Goal: Task Accomplishment & Management: Use online tool/utility

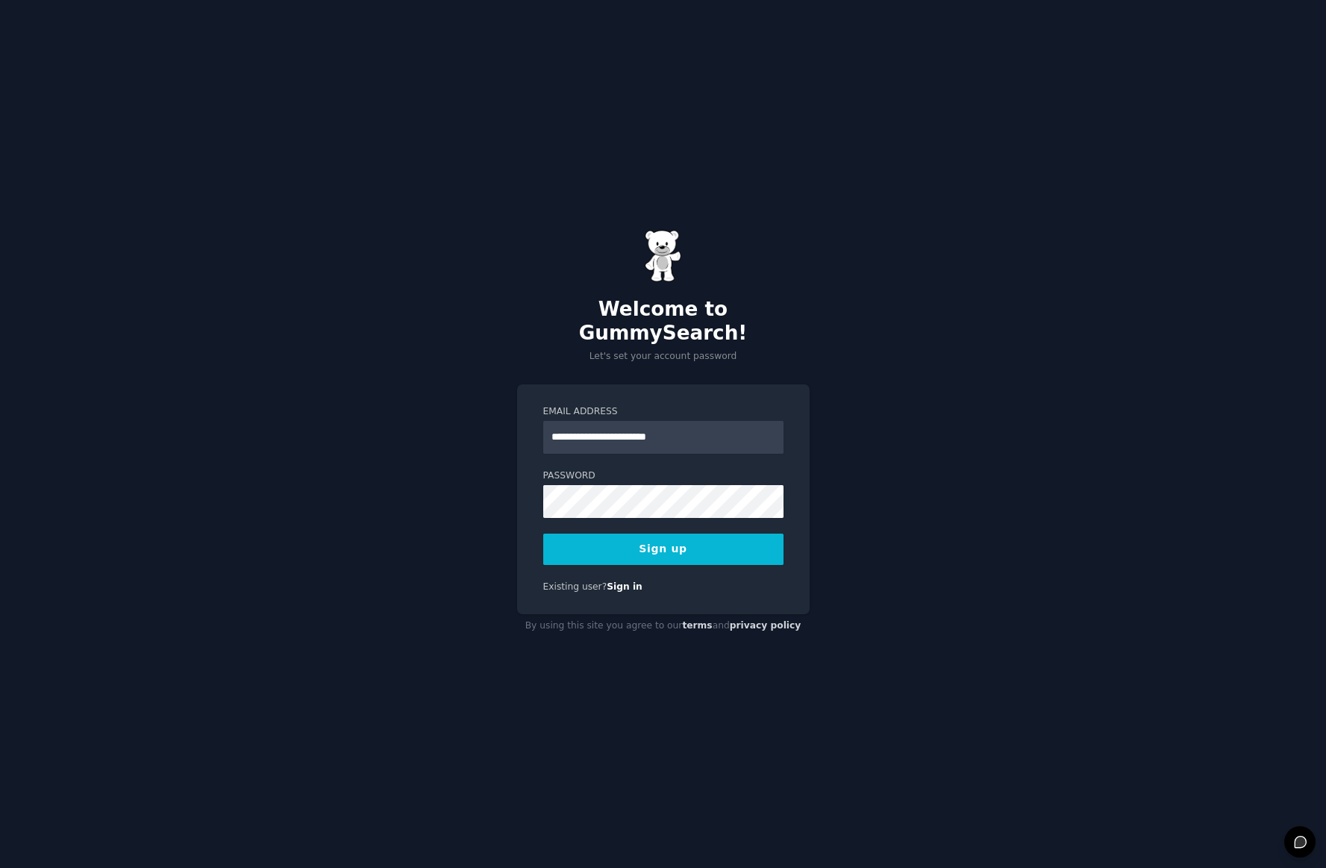
click at [842, 606] on div "**********" at bounding box center [663, 434] width 1326 height 868
click at [642, 535] on button "Sign up" at bounding box center [663, 549] width 240 height 31
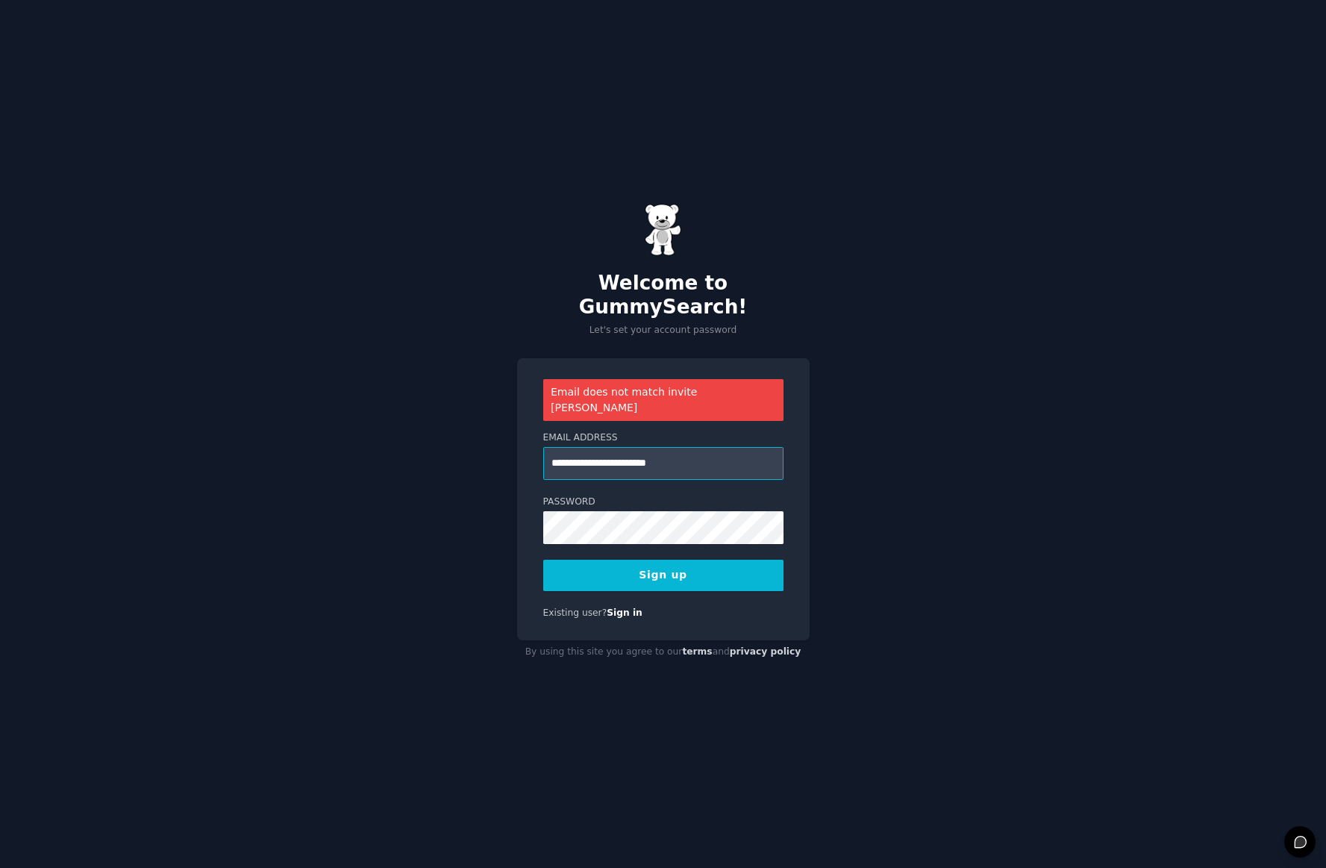
click at [585, 447] on input "**********" at bounding box center [663, 463] width 240 height 33
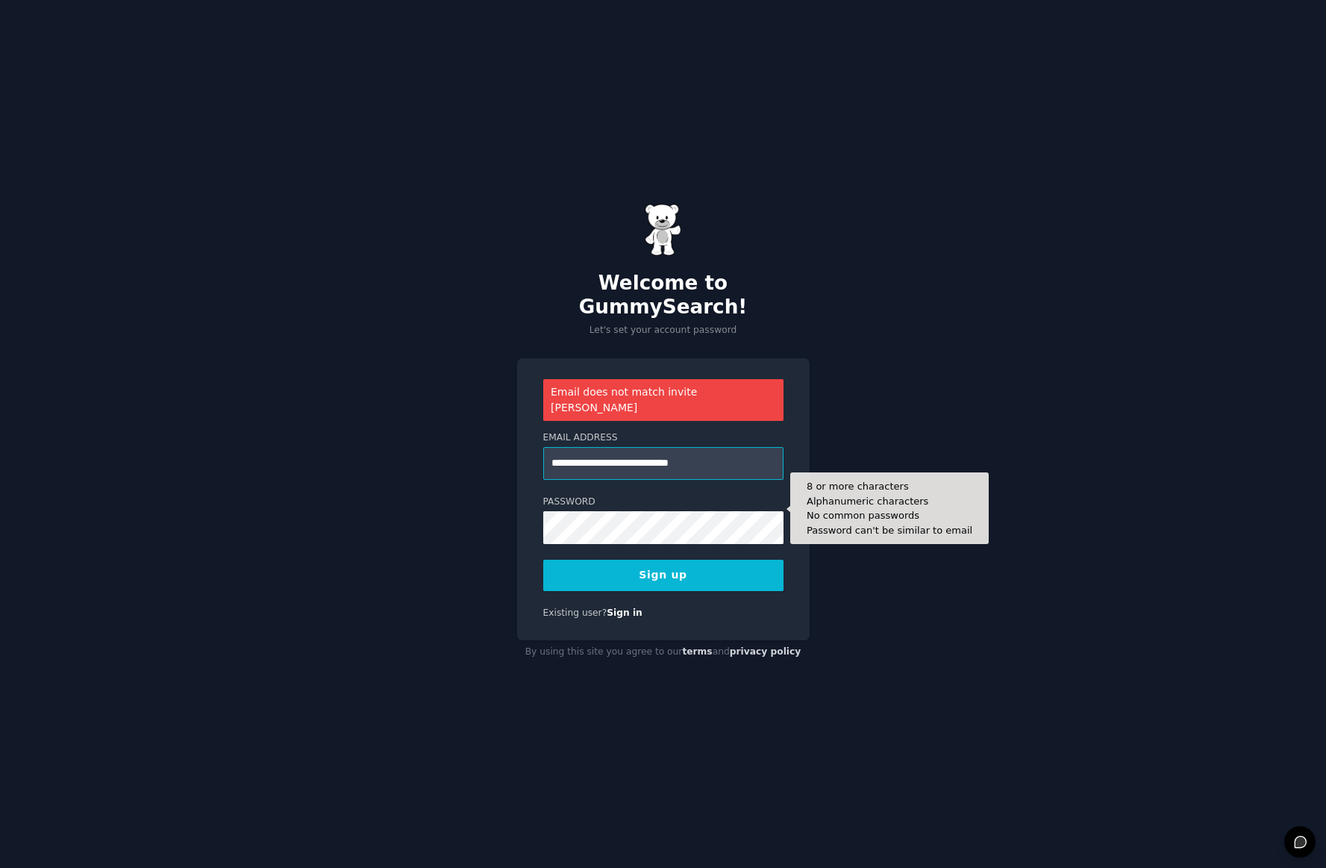
type input "**********"
click at [663, 560] on button "Sign up" at bounding box center [663, 575] width 240 height 31
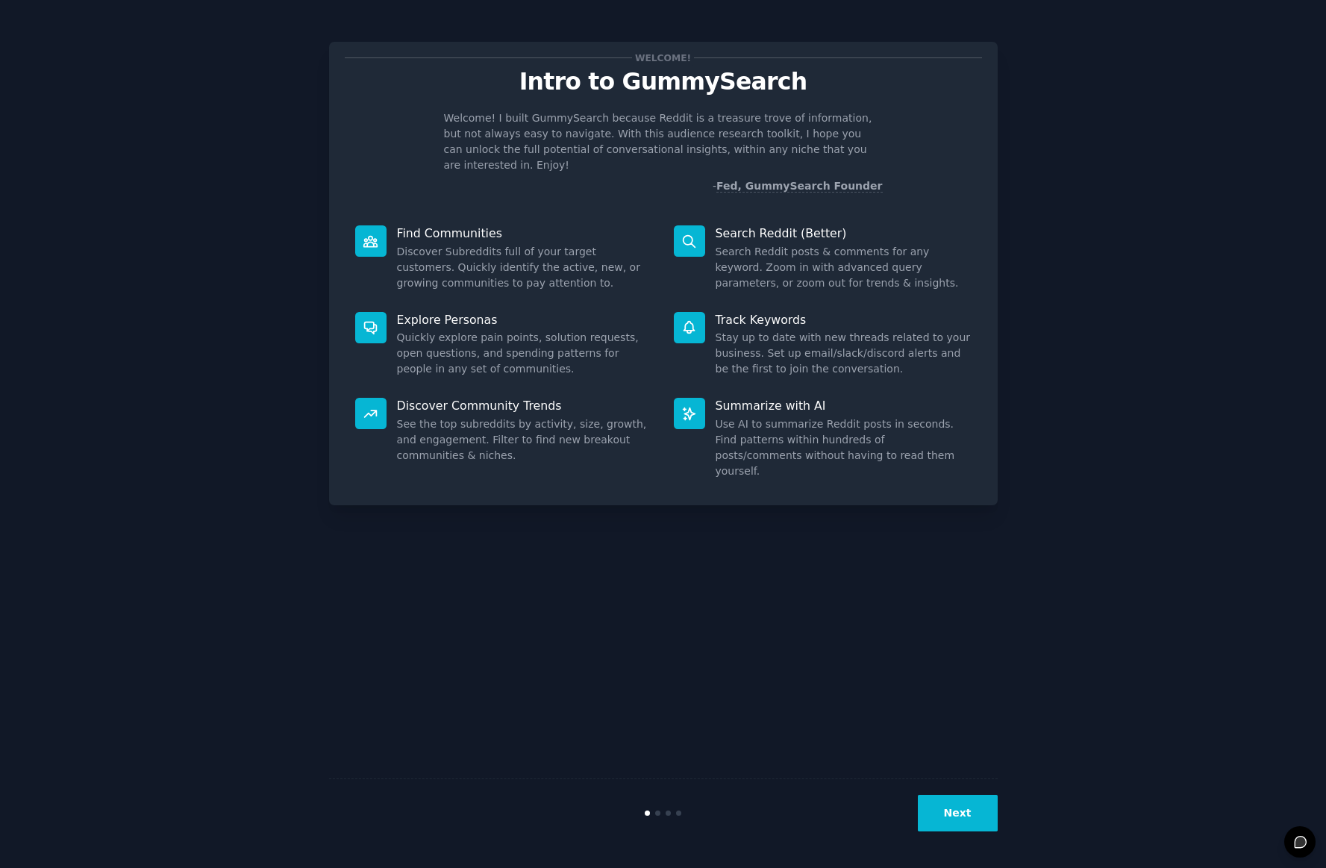
click at [952, 810] on button "Next" at bounding box center [958, 813] width 80 height 37
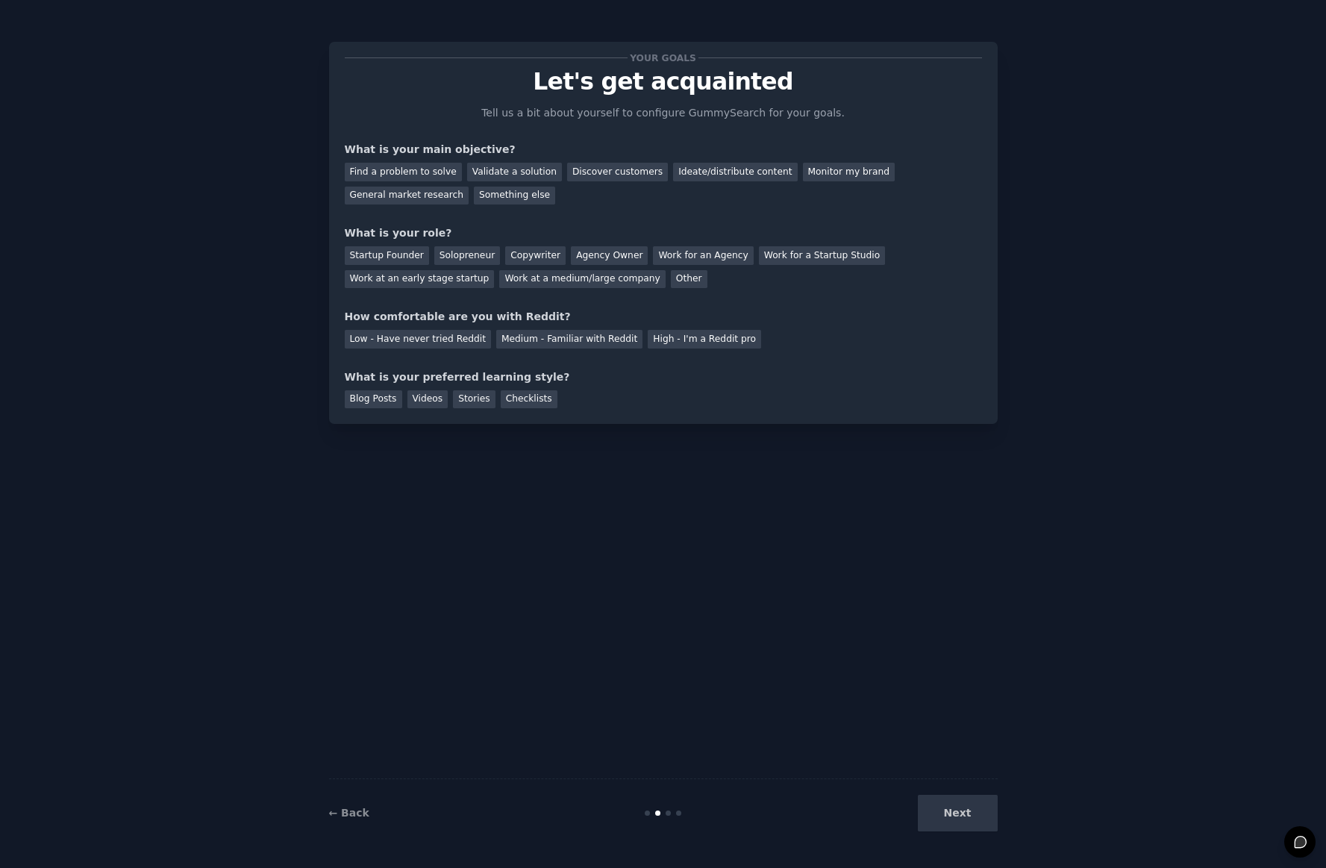
click at [972, 818] on div "Next" at bounding box center [886, 813] width 223 height 37
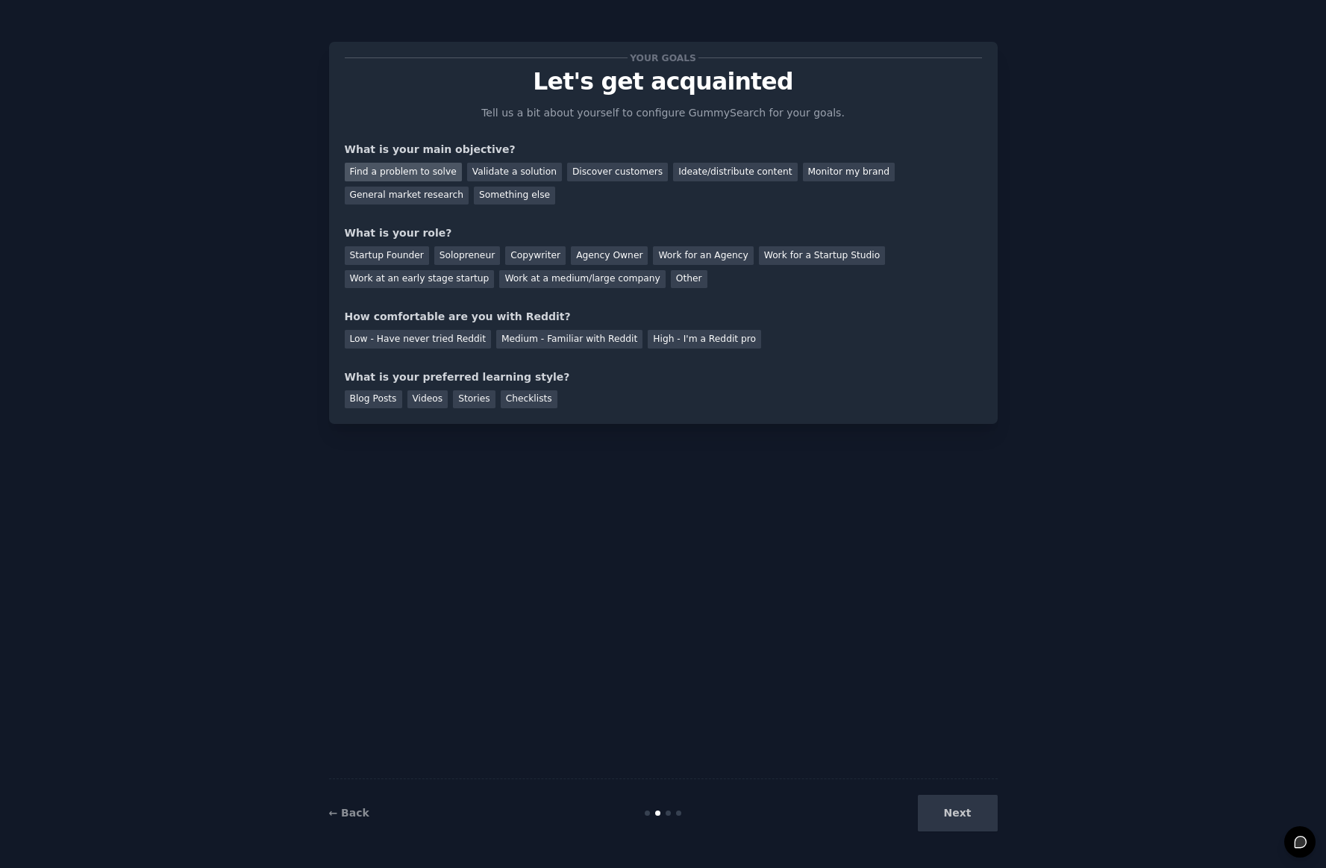
click at [441, 175] on div "Find a problem to solve" at bounding box center [403, 172] width 117 height 19
click at [504, 169] on div "Validate a solution" at bounding box center [514, 172] width 95 height 19
click at [407, 169] on div "Find a problem to solve" at bounding box center [403, 172] width 117 height 19
click at [422, 257] on div "Startup Founder" at bounding box center [387, 255] width 84 height 19
click at [478, 250] on div "Solopreneur" at bounding box center [467, 255] width 66 height 19
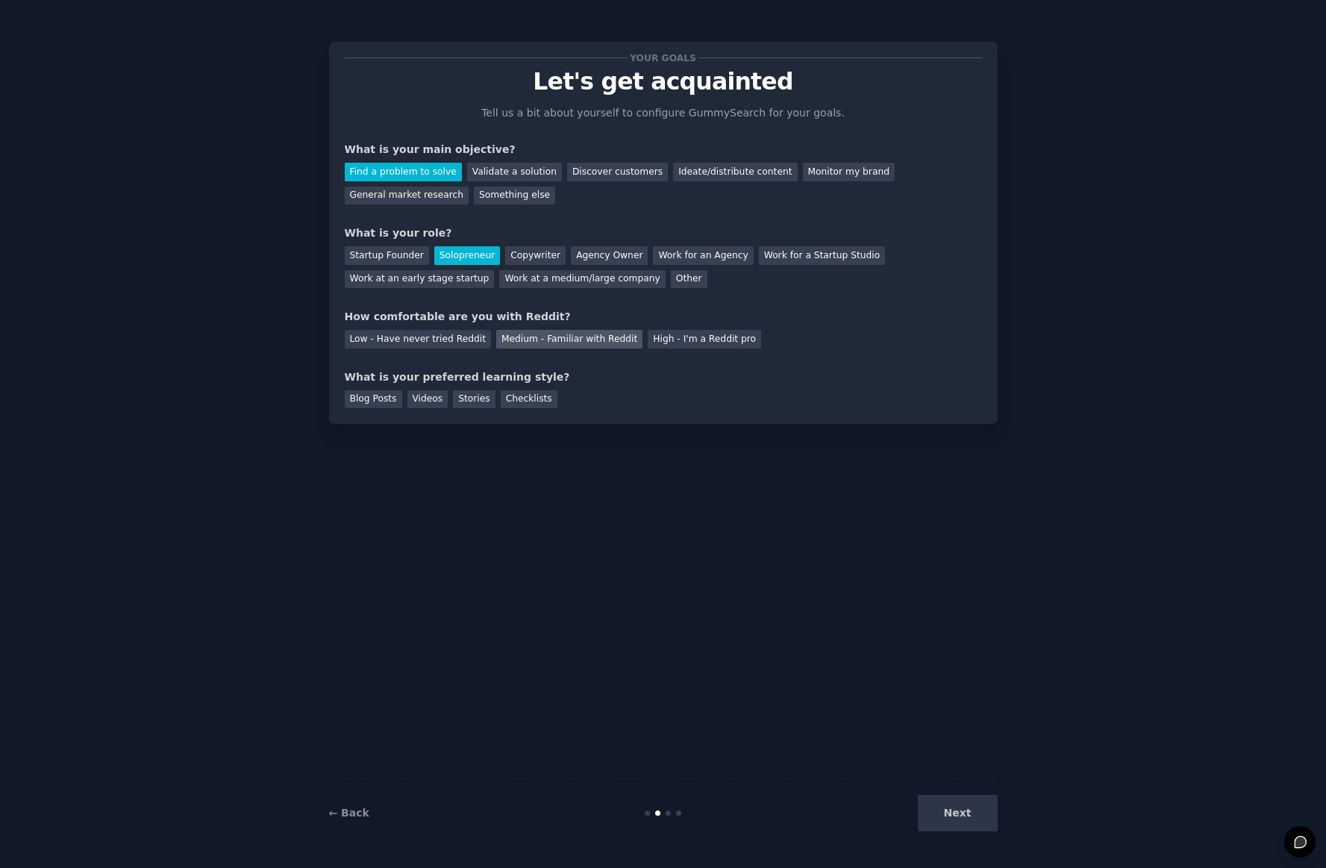
click at [601, 336] on div "Medium - Familiar with Reddit" at bounding box center [569, 339] width 146 height 19
click at [425, 400] on div "Videos" at bounding box center [427, 399] width 41 height 19
click at [935, 804] on button "Next" at bounding box center [958, 813] width 80 height 37
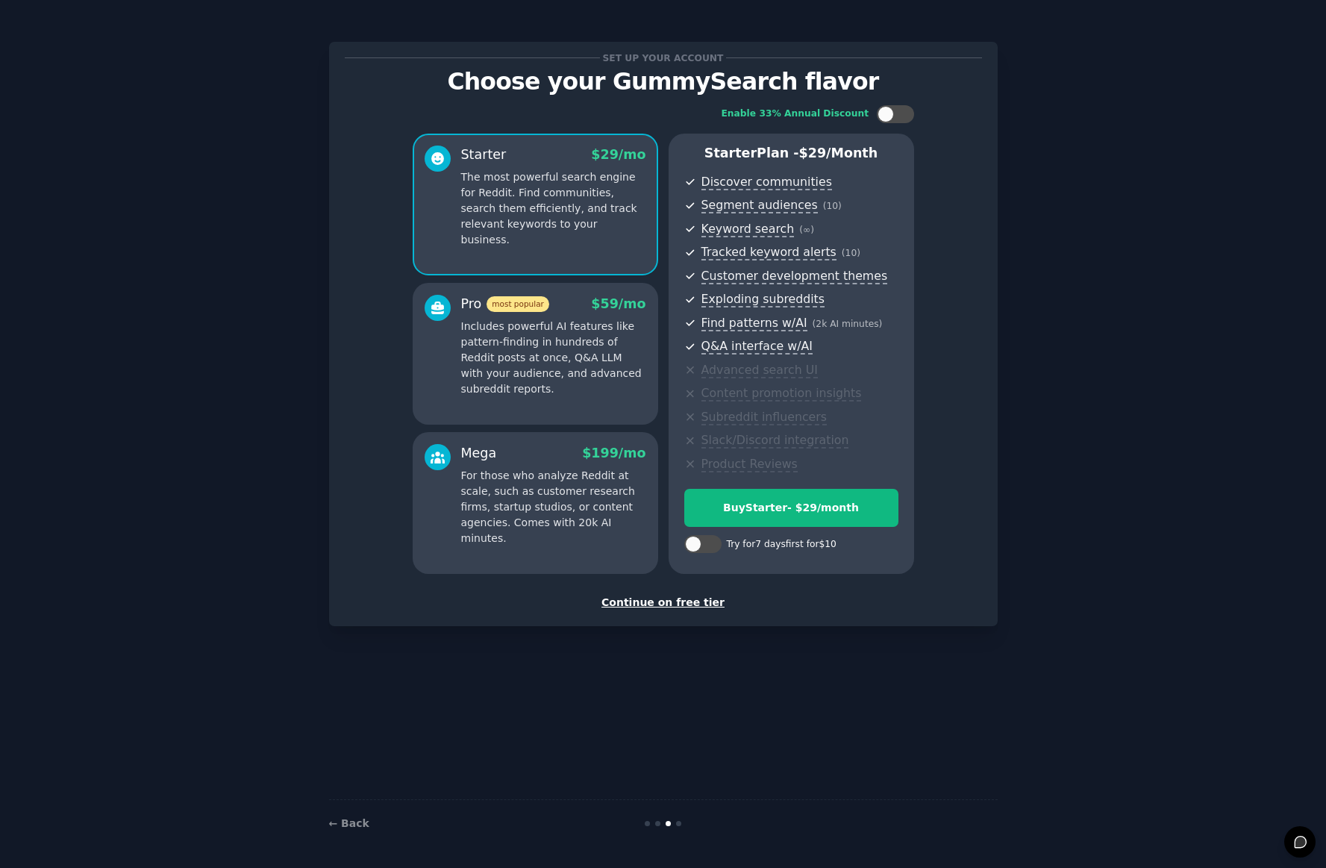
click at [666, 600] on div "Continue on free tier" at bounding box center [663, 603] width 637 height 16
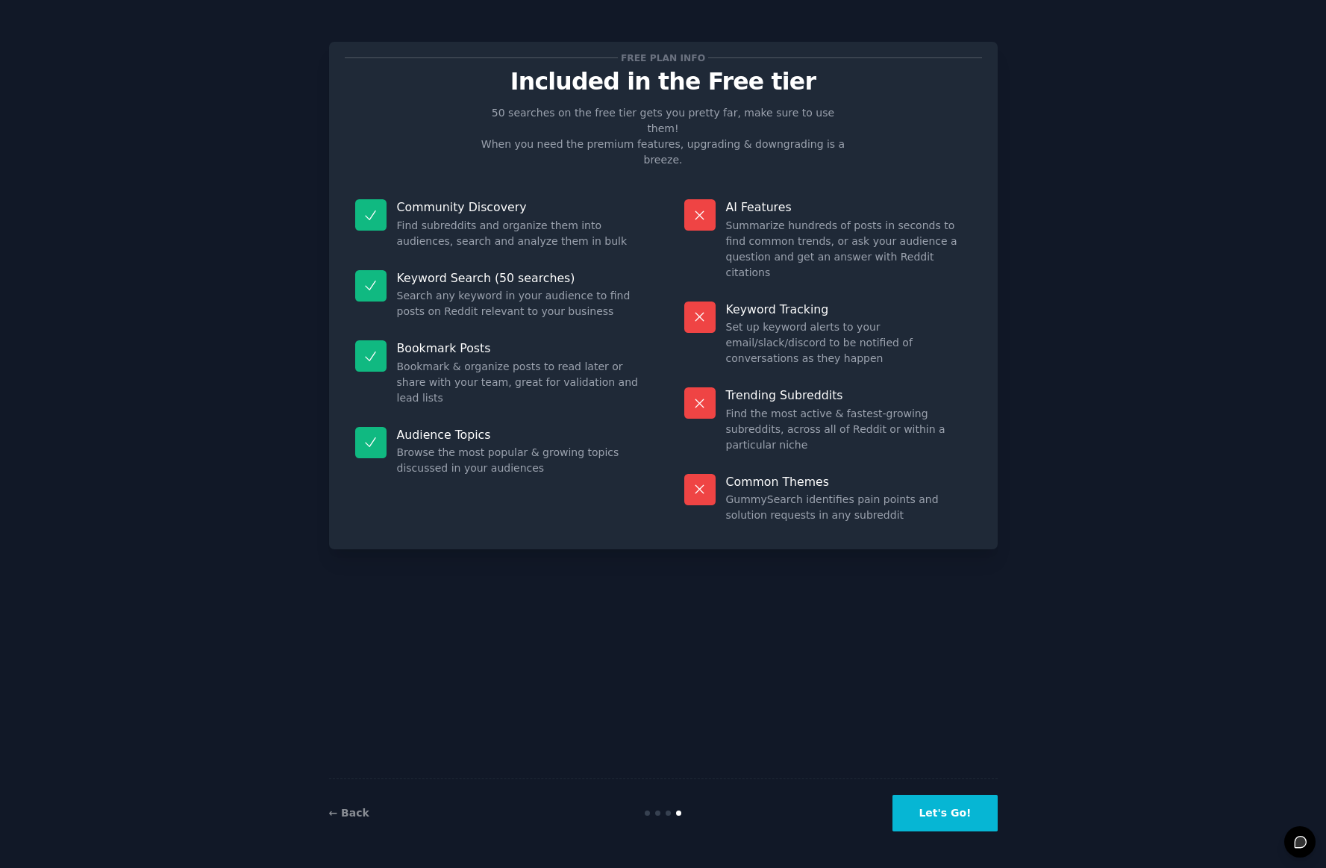
click at [963, 810] on button "Let's Go!" at bounding box center [944, 813] width 104 height 37
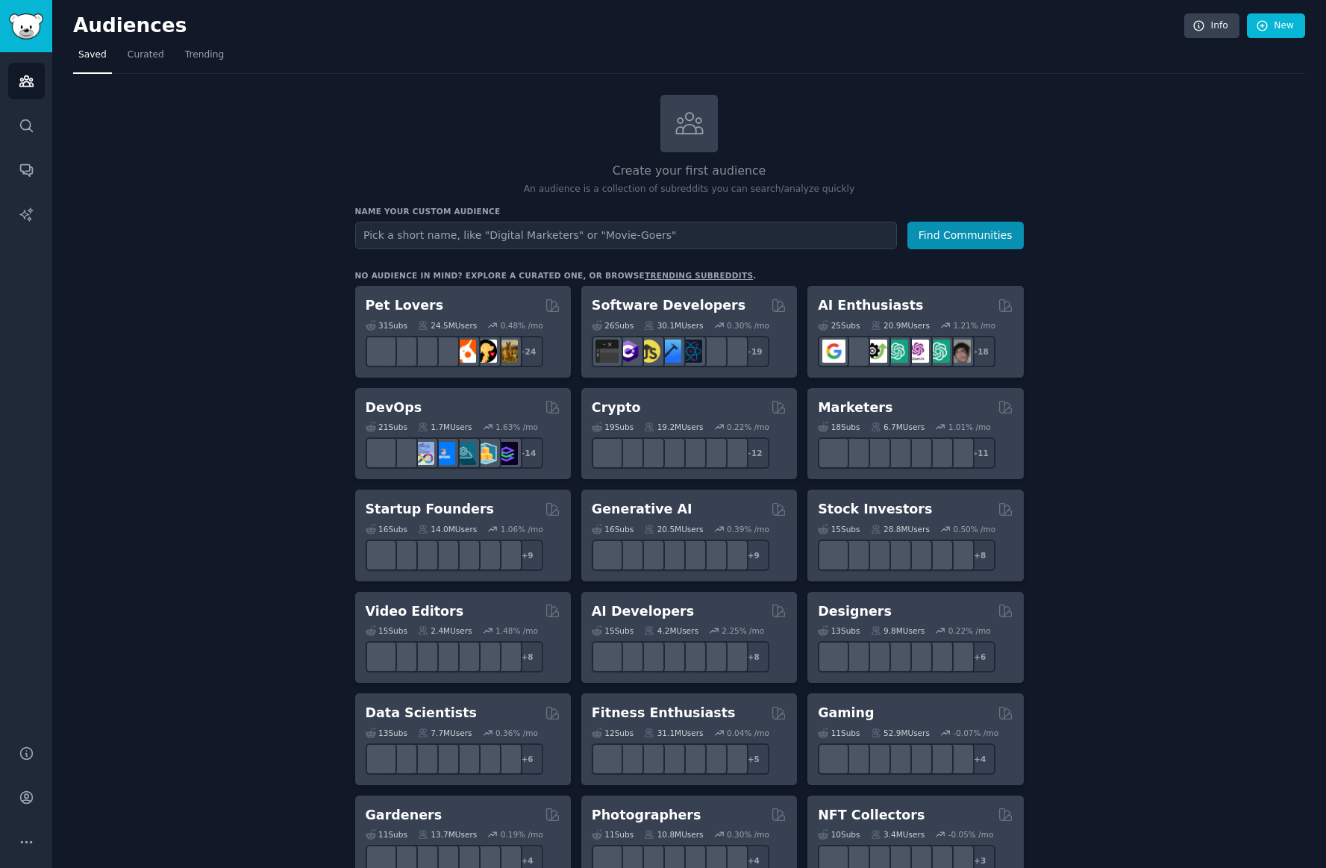
scroll to position [1, 0]
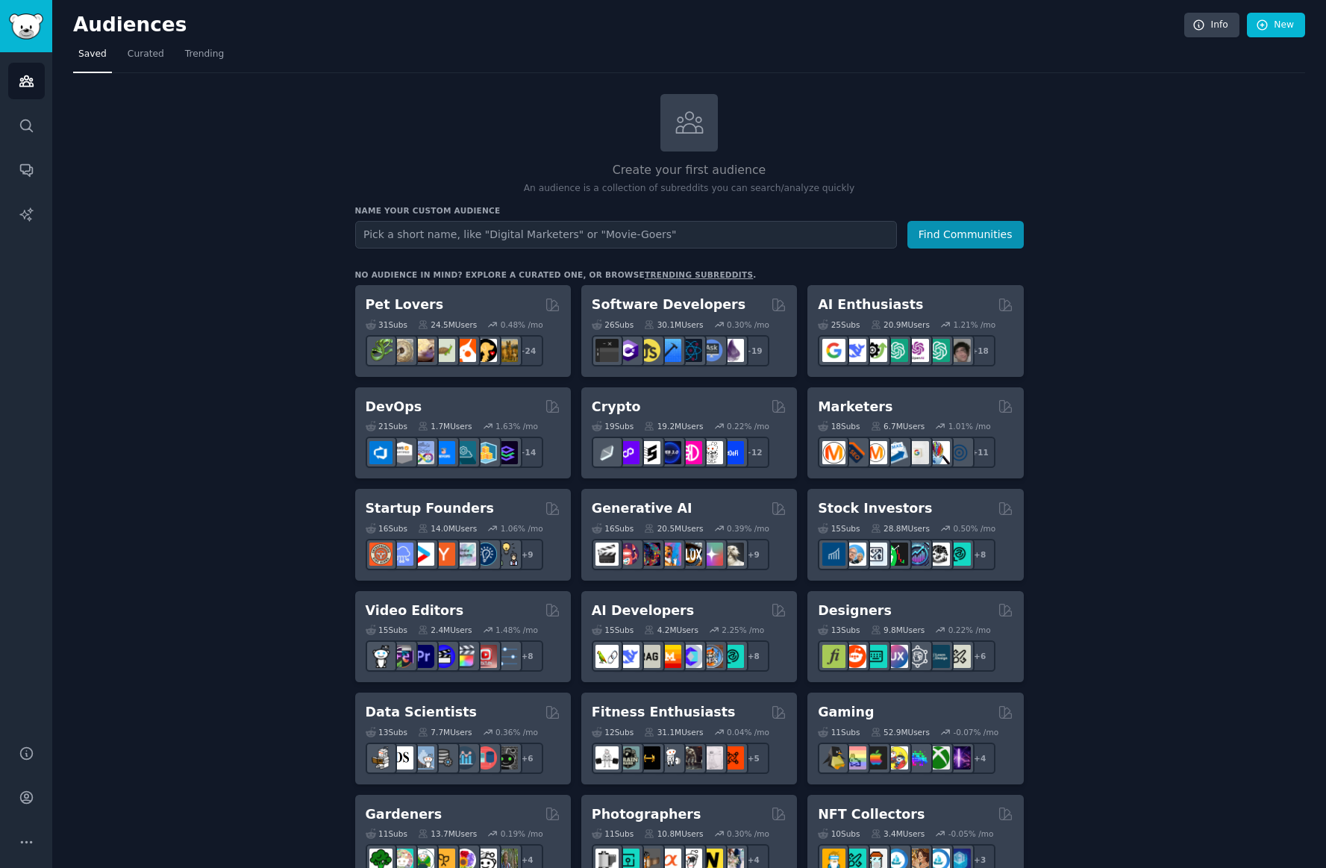
click at [38, 28] on img "Sidebar" at bounding box center [26, 26] width 34 height 26
click at [24, 804] on icon "Sidebar" at bounding box center [27, 797] width 16 height 16
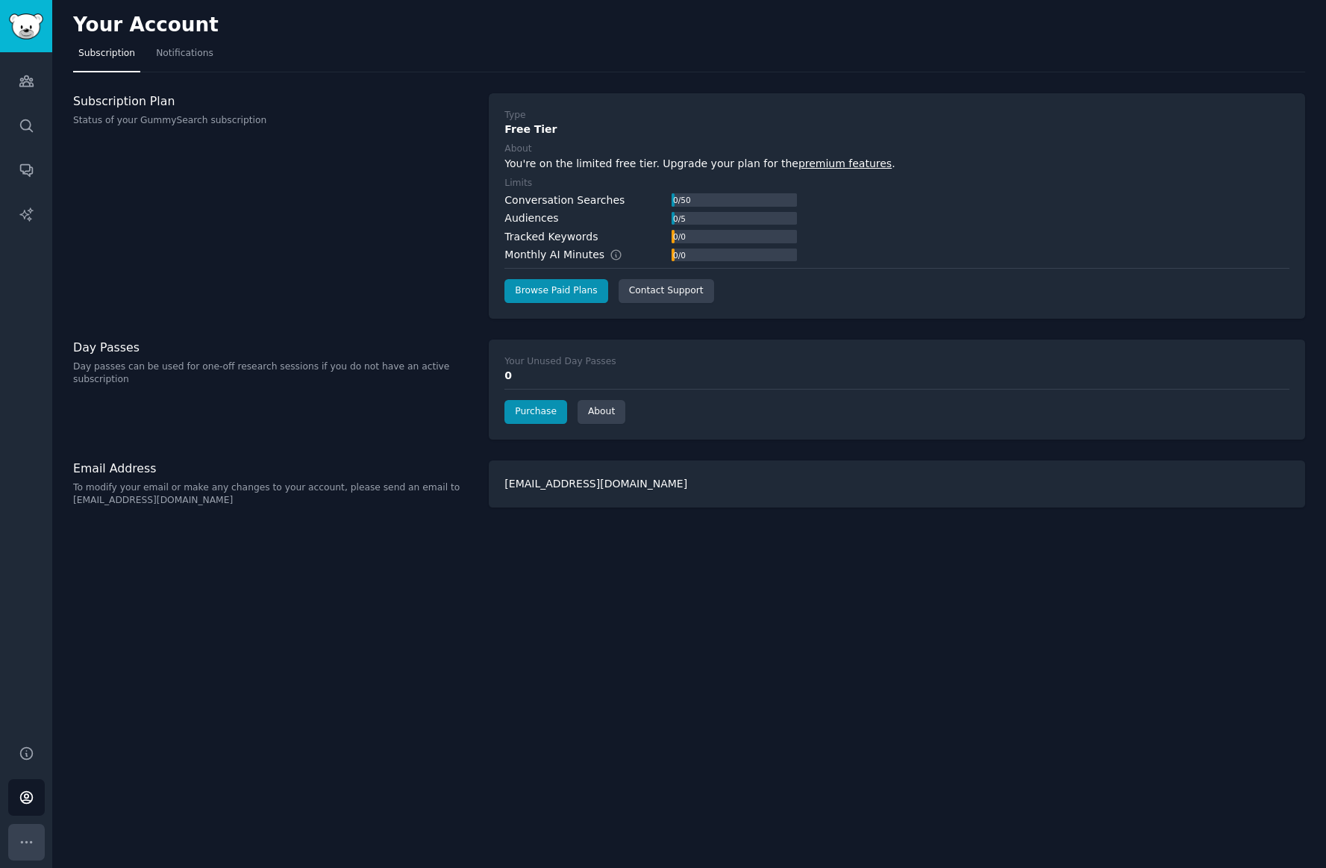
click at [13, 842] on button "More" at bounding box center [26, 842] width 37 height 37
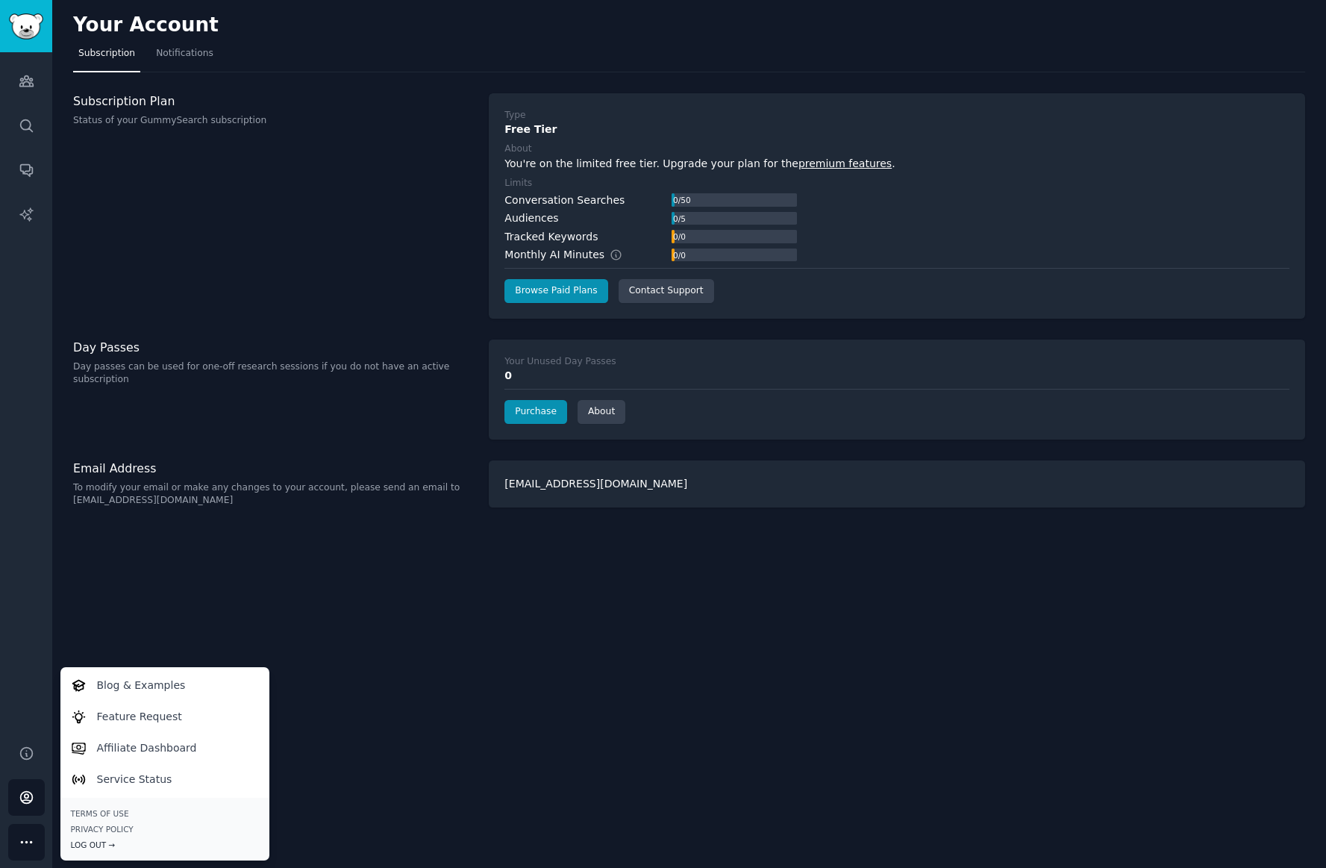
click at [94, 845] on div "Log Out →" at bounding box center [165, 844] width 188 height 10
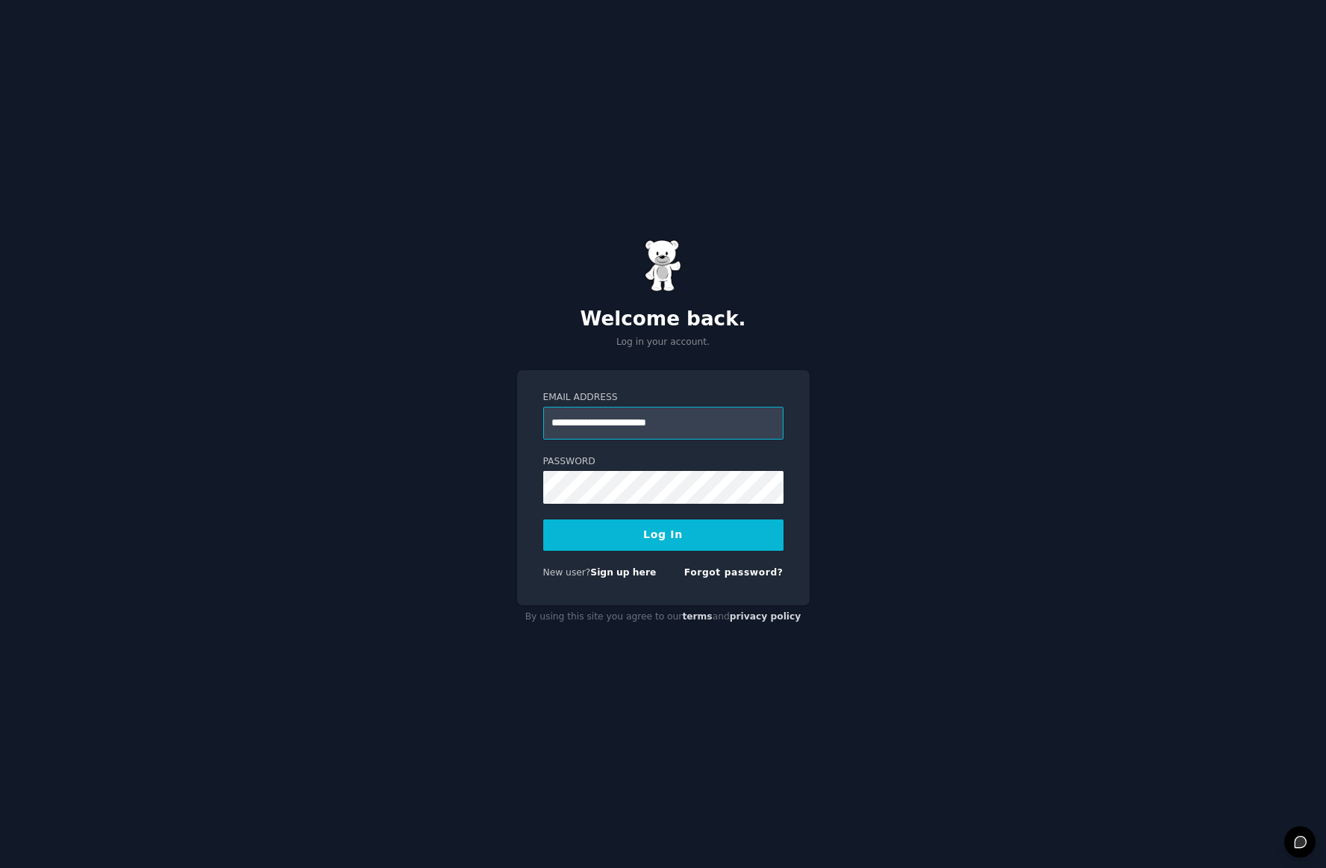
drag, startPoint x: 587, startPoint y: 425, endPoint x: 595, endPoint y: 428, distance: 9.7
click at [587, 425] on input "**********" at bounding box center [663, 423] width 240 height 33
type input "**********"
drag, startPoint x: 1012, startPoint y: 578, endPoint x: 972, endPoint y: 577, distance: 39.6
click at [1010, 577] on div "**********" at bounding box center [663, 434] width 1326 height 868
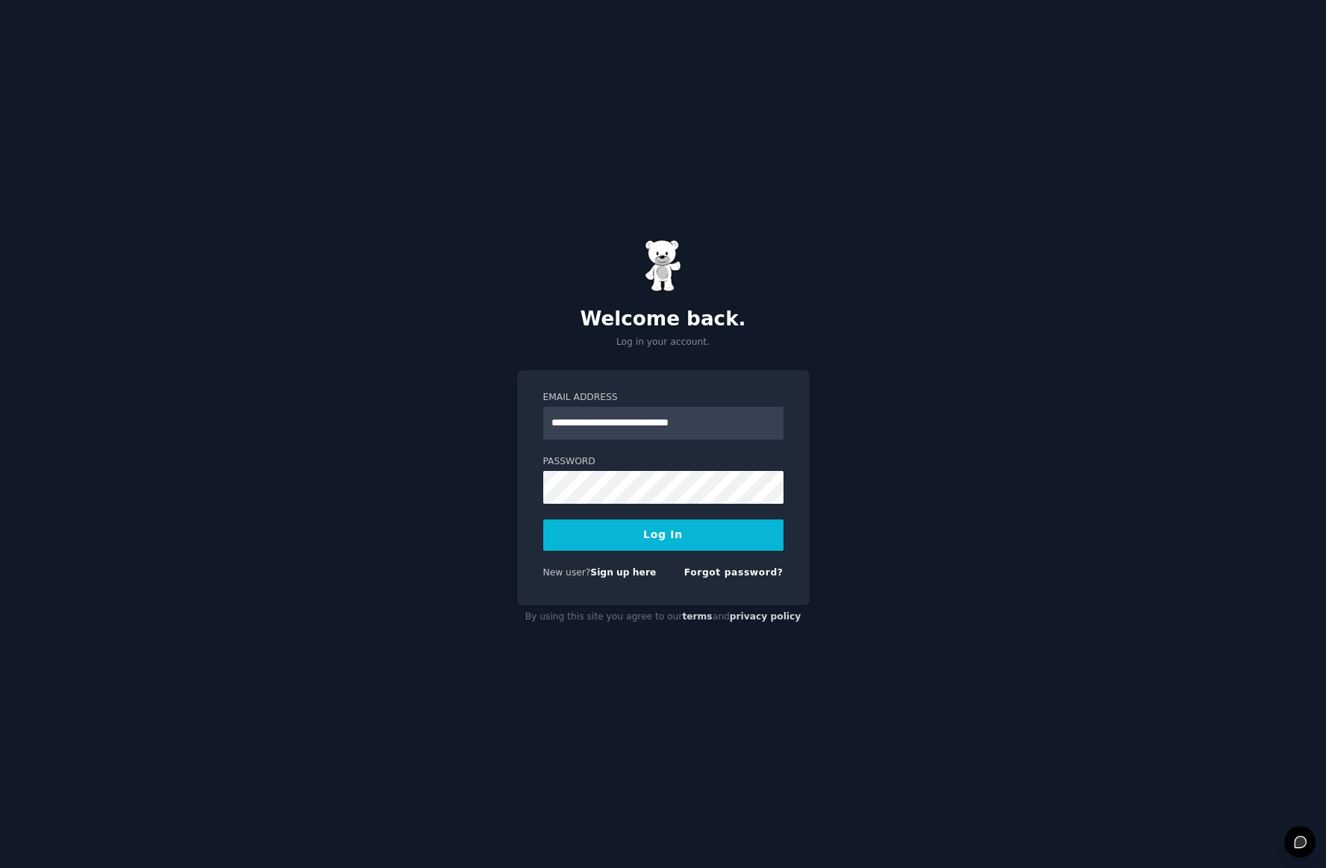
click at [672, 526] on button "Log In" at bounding box center [663, 534] width 240 height 31
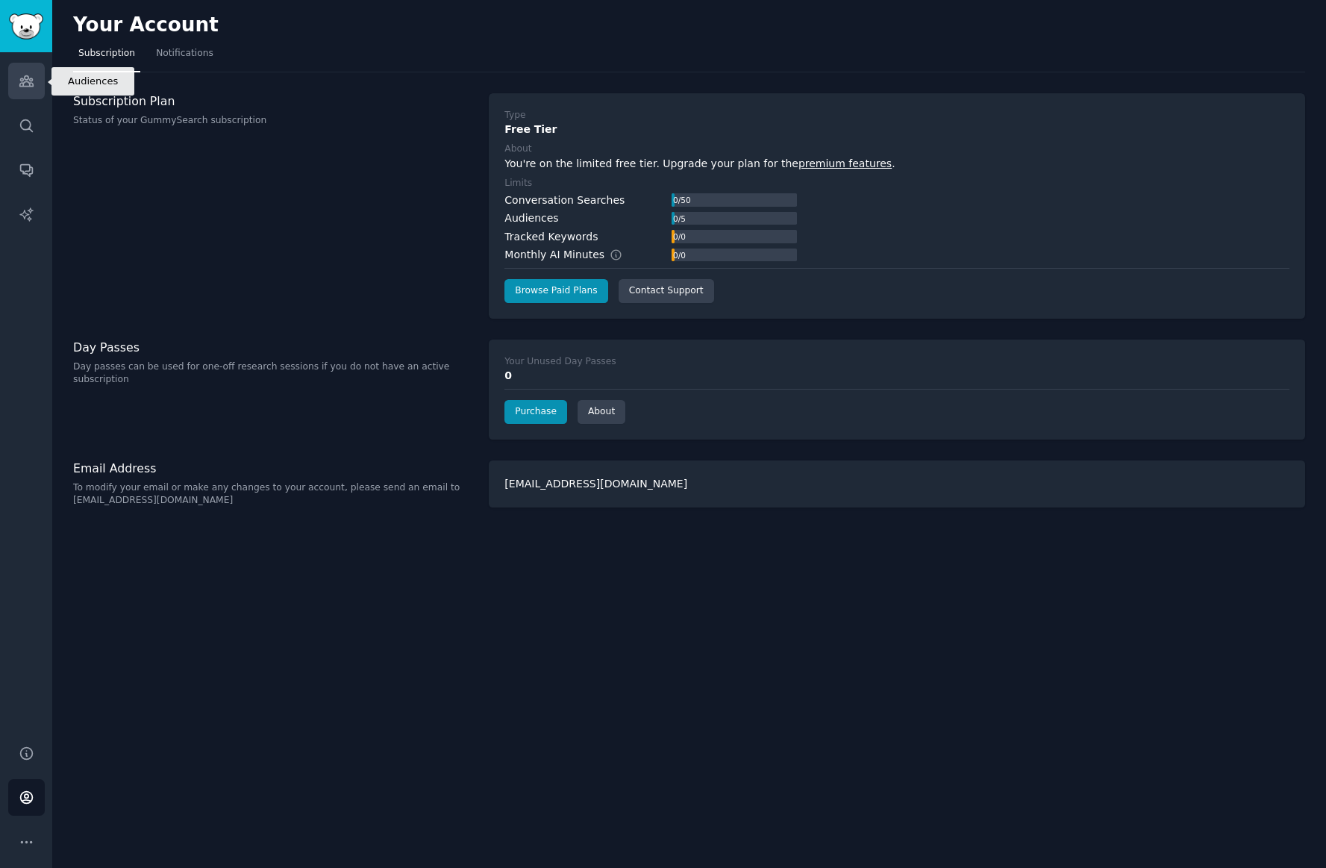
click at [16, 89] on link "Audiences" at bounding box center [26, 81] width 37 height 37
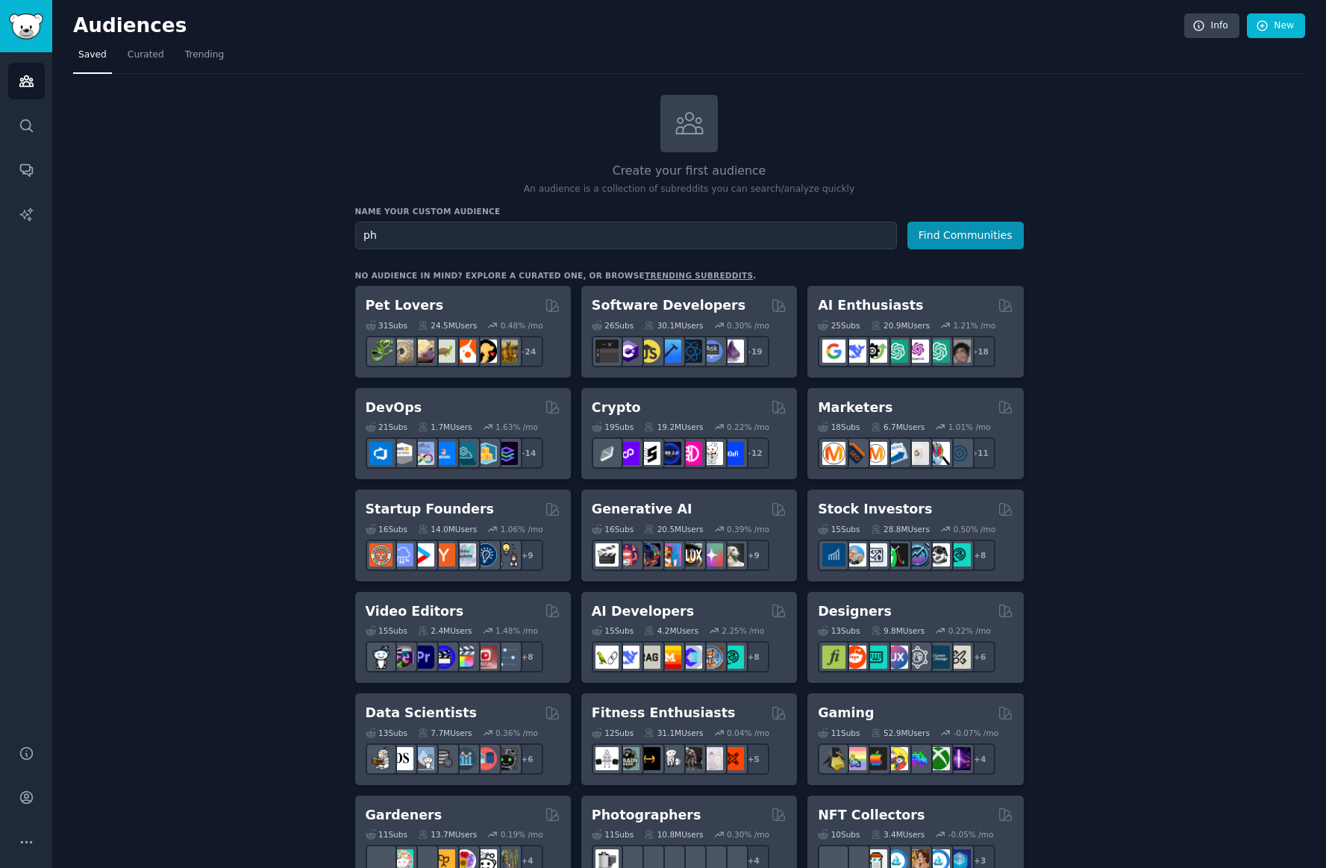
type input "p"
type input "real estate photographers"
click at [966, 234] on button "Find Communities" at bounding box center [965, 236] width 116 height 28
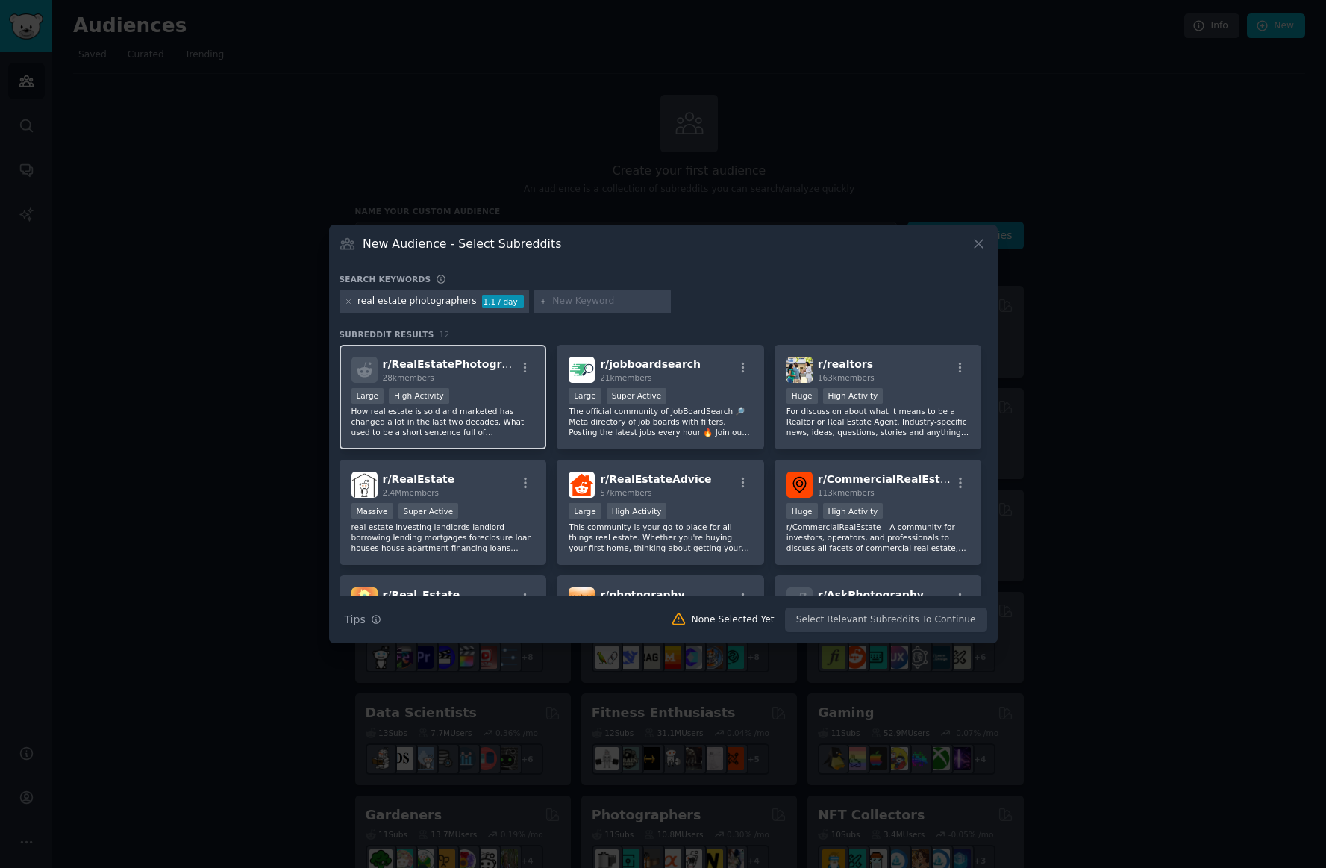
click at [501, 377] on div "28k members" at bounding box center [450, 377] width 134 height 10
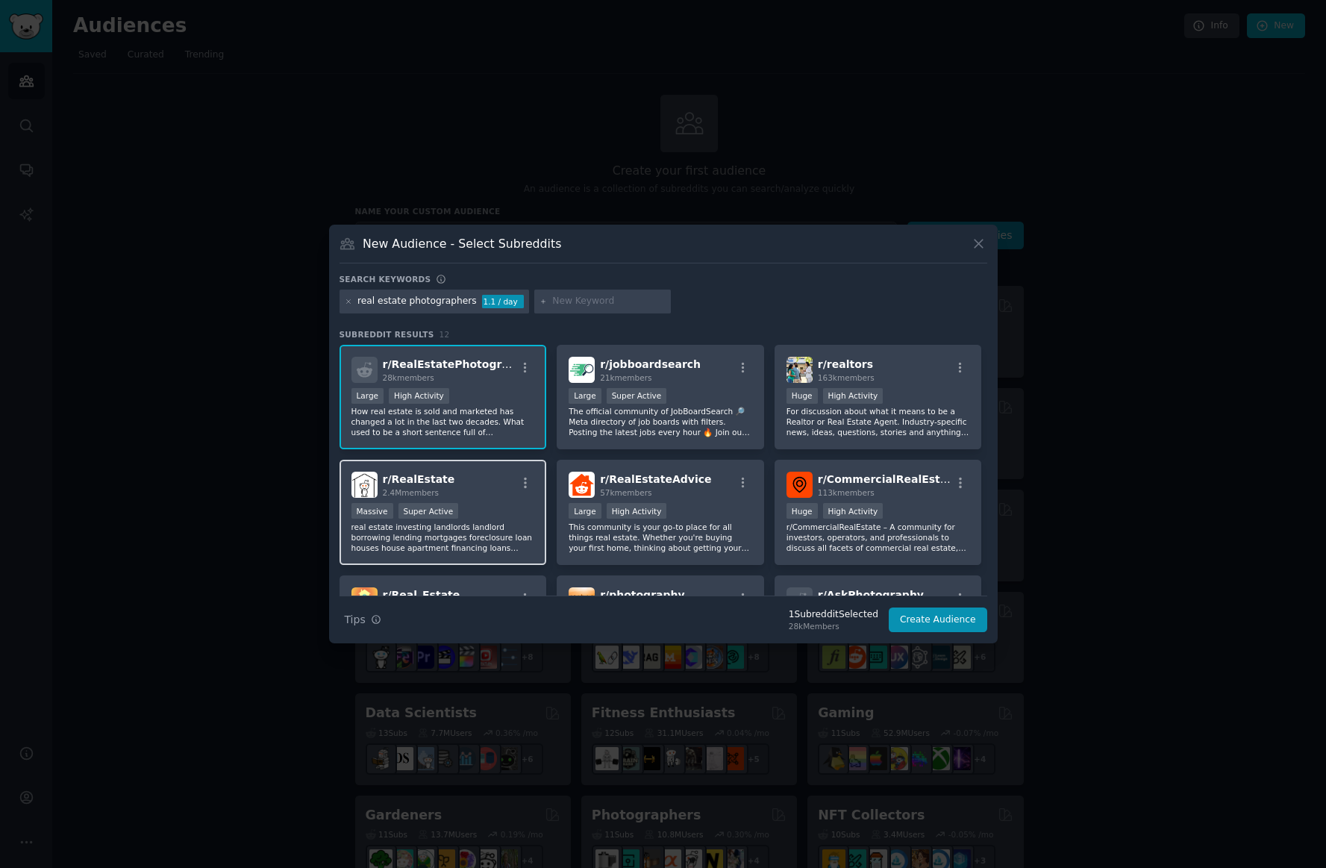
click at [504, 513] on div "Massive Super Active" at bounding box center [443, 512] width 184 height 19
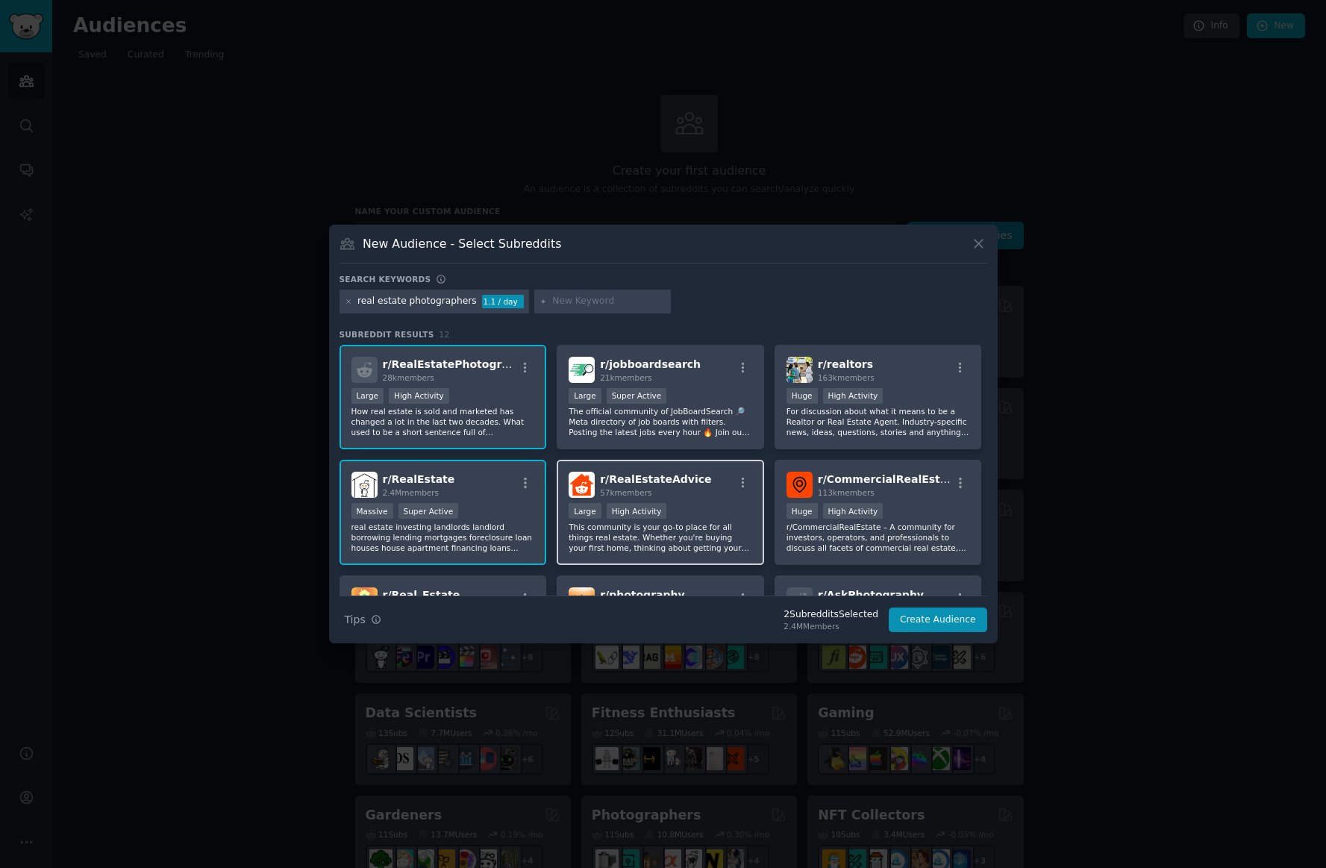
click at [678, 531] on p "This community is your go-to place for all things real estate. Whether you're b…" at bounding box center [661, 537] width 184 height 31
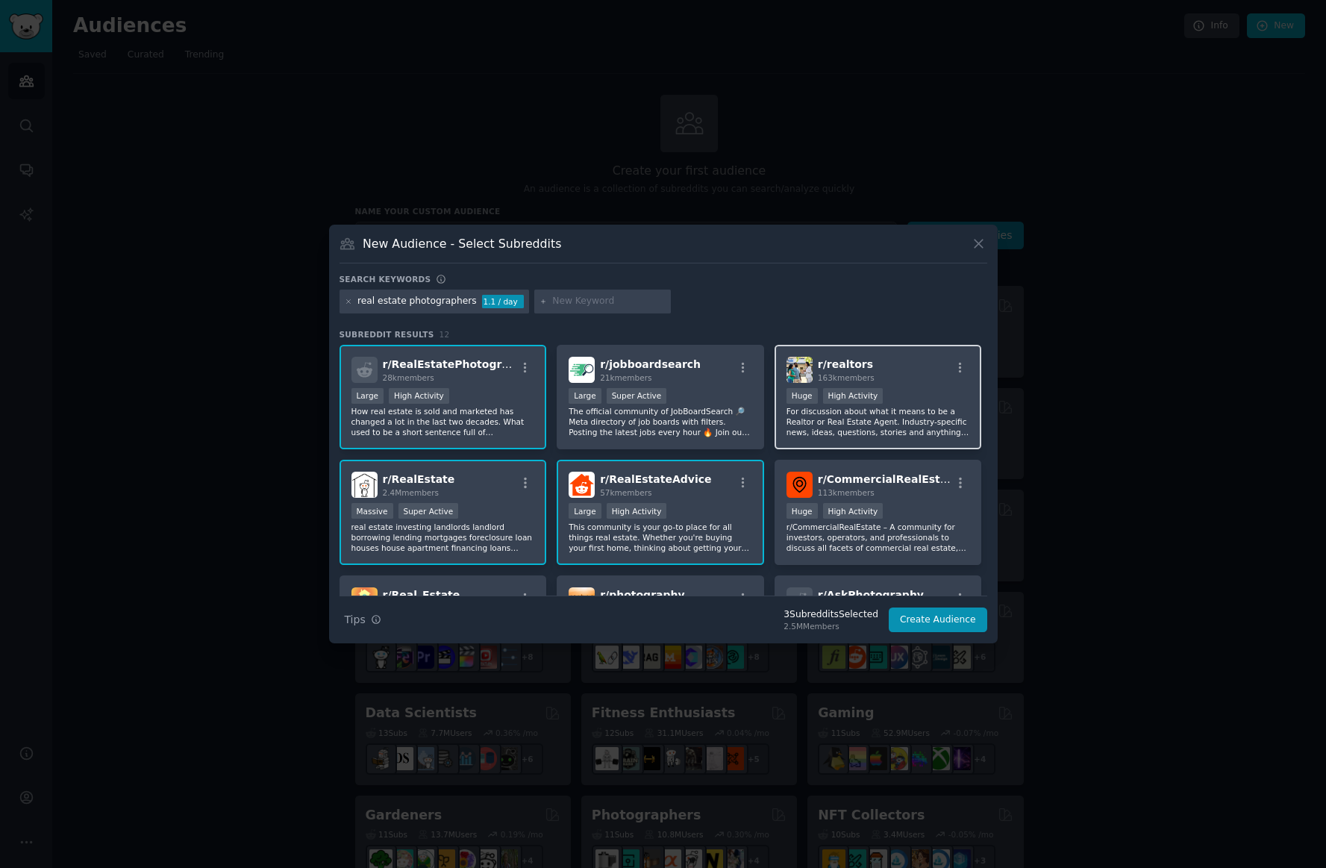
drag, startPoint x: 861, startPoint y: 430, endPoint x: 855, endPoint y: 446, distance: 17.5
click at [861, 431] on p "For discussion about what it means to be a Realtor or Real Estate Agent. Indust…" at bounding box center [879, 421] width 184 height 31
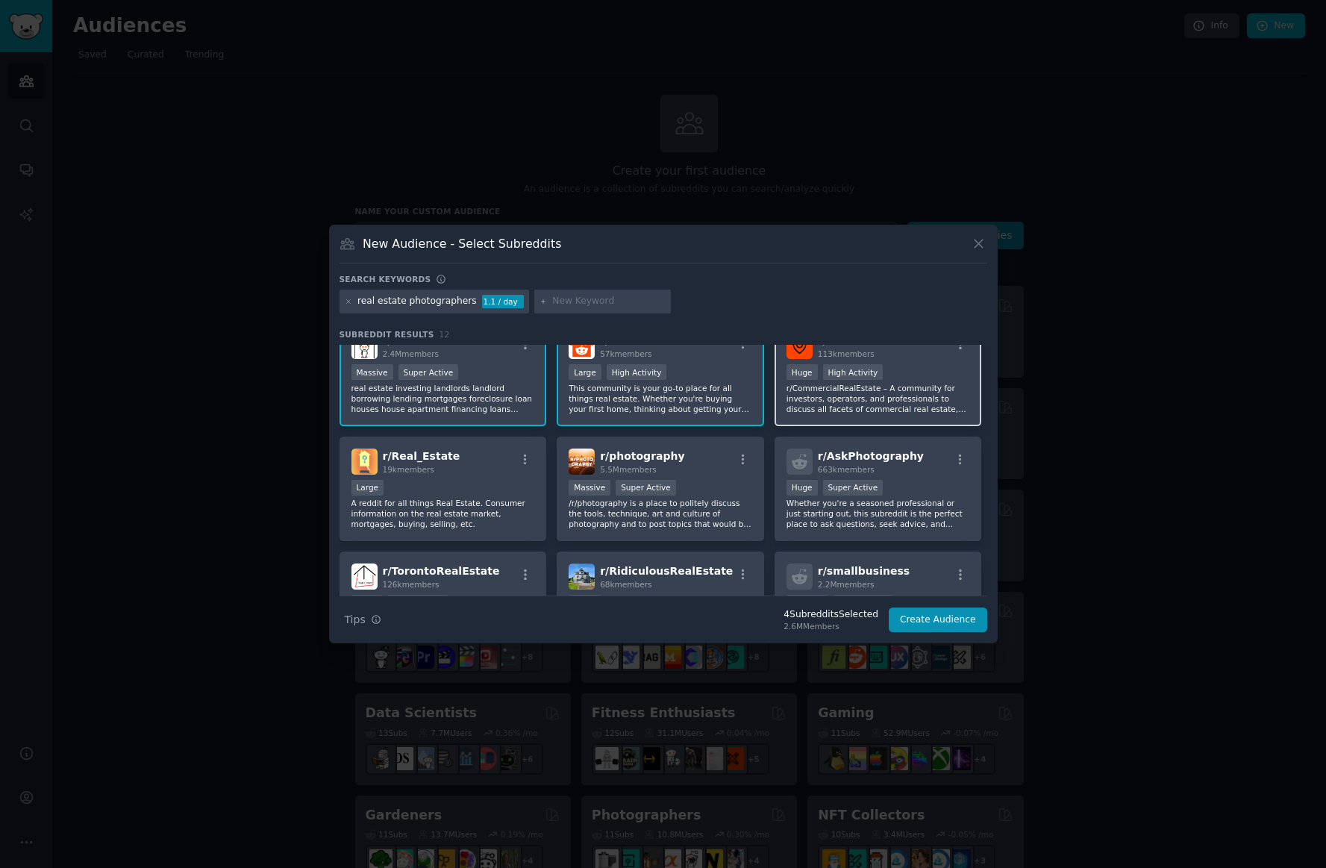
scroll to position [144, 0]
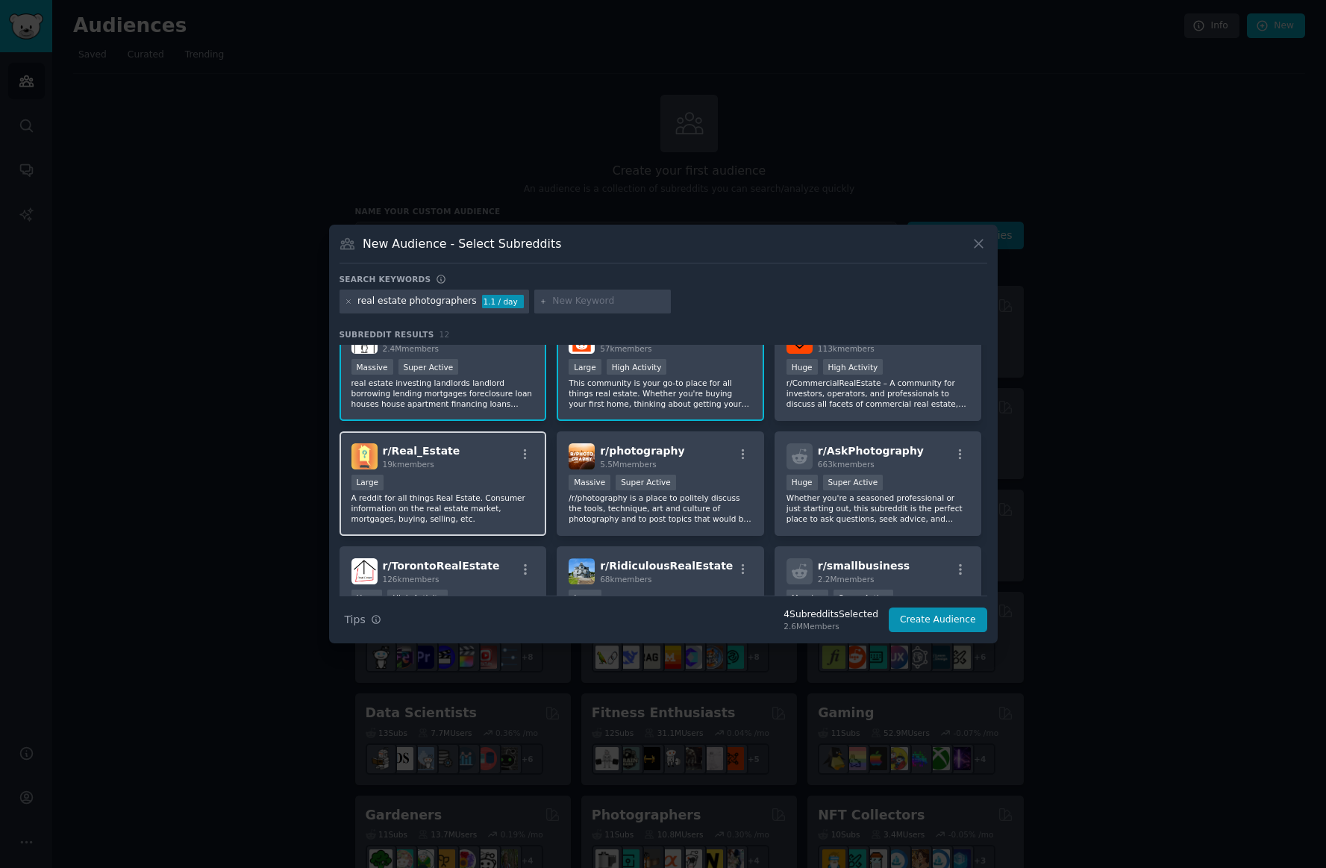
click at [481, 503] on p "A reddit for all things Real Estate. Consumer information on the real estate ma…" at bounding box center [443, 507] width 184 height 31
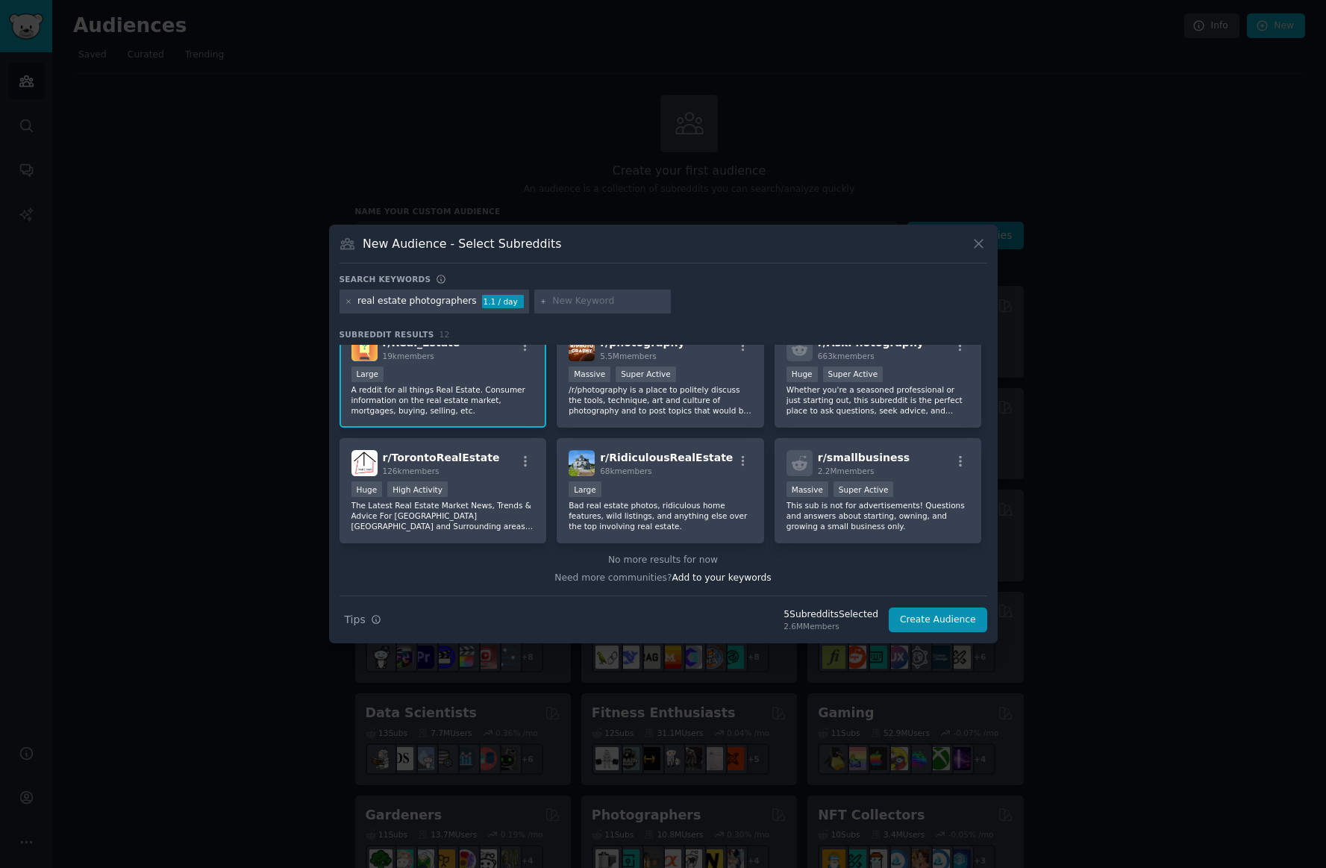
scroll to position [251, 0]
click at [928, 620] on button "Create Audience" at bounding box center [938, 619] width 98 height 25
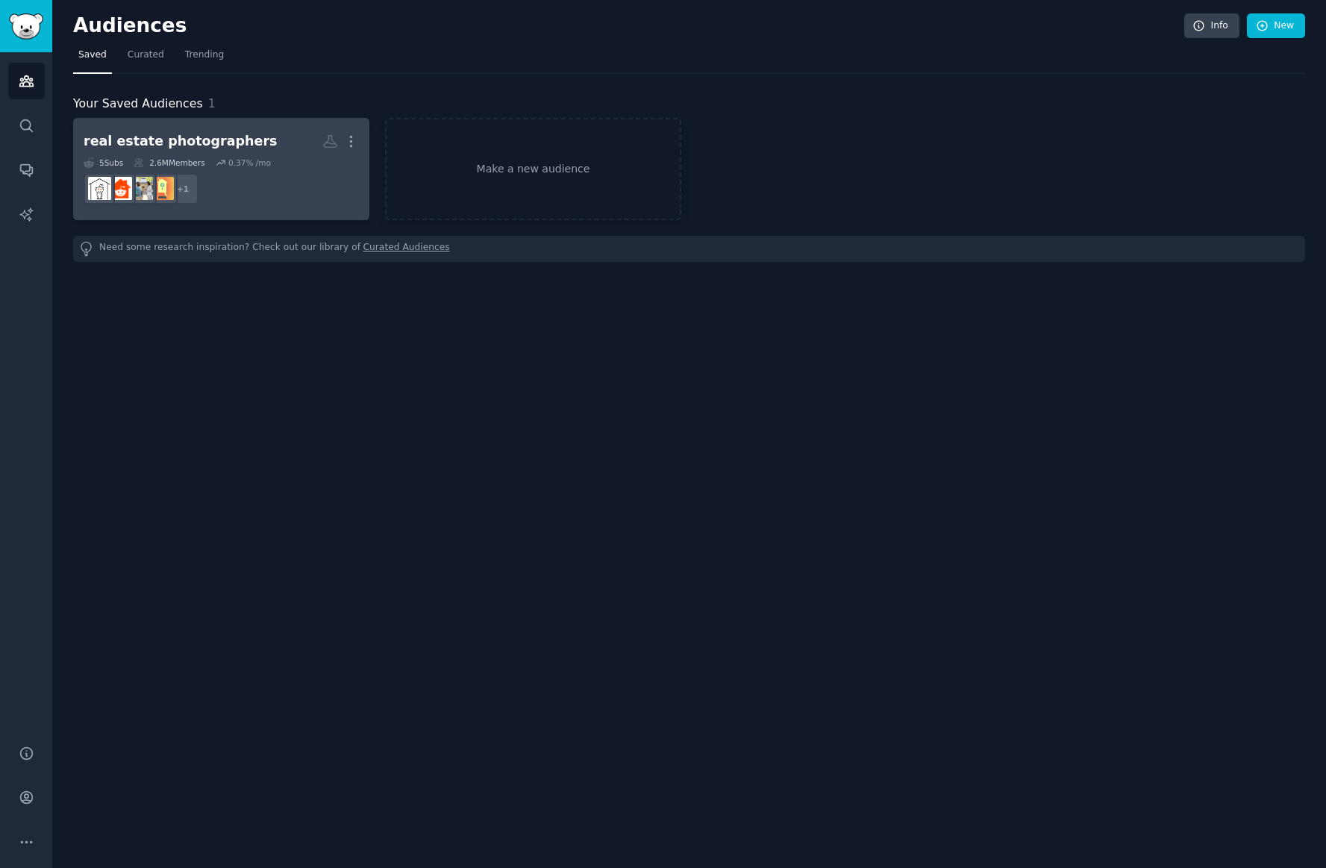
click at [228, 140] on div "real estate photographers" at bounding box center [180, 141] width 193 height 19
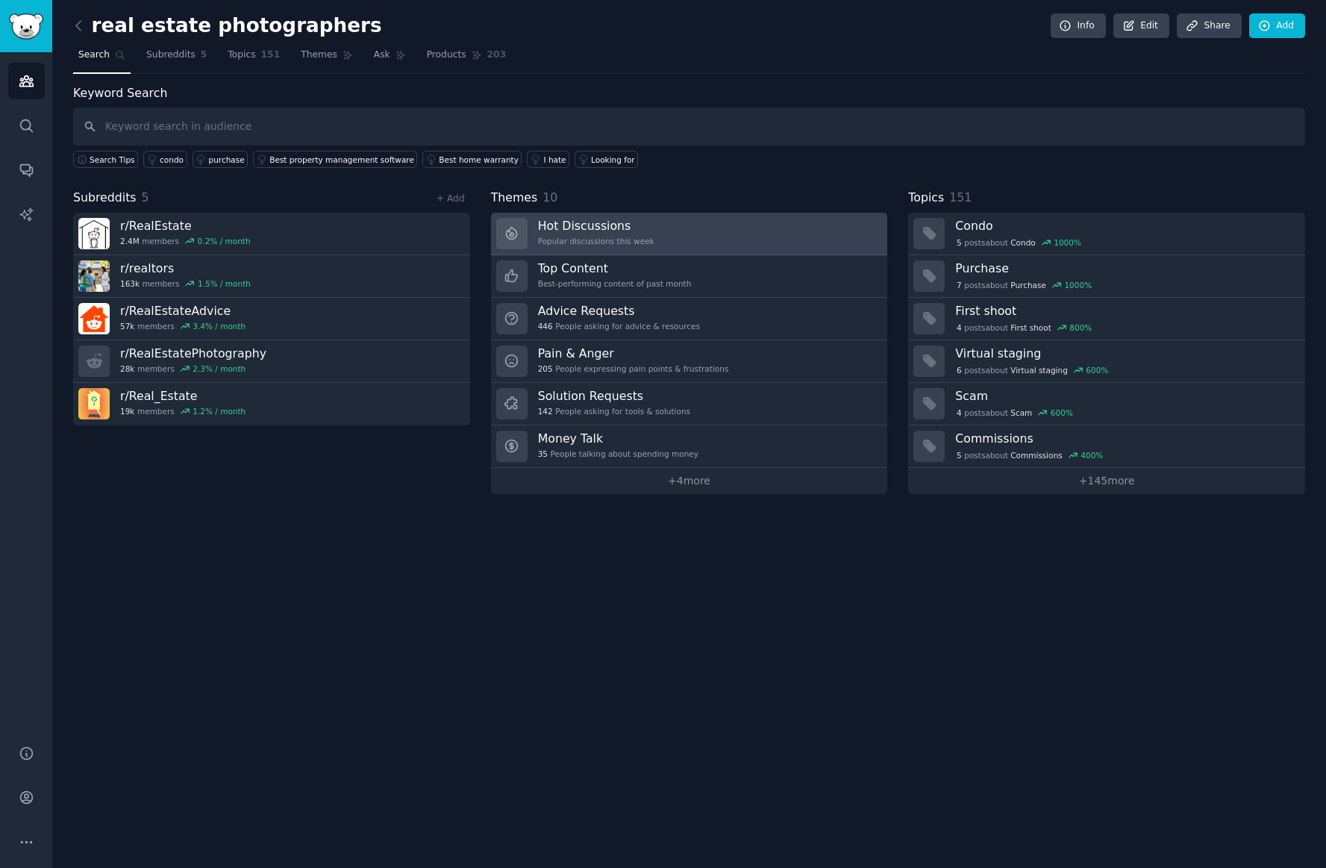
click at [819, 237] on link "Hot Discussions Popular discussions this week" at bounding box center [689, 234] width 397 height 43
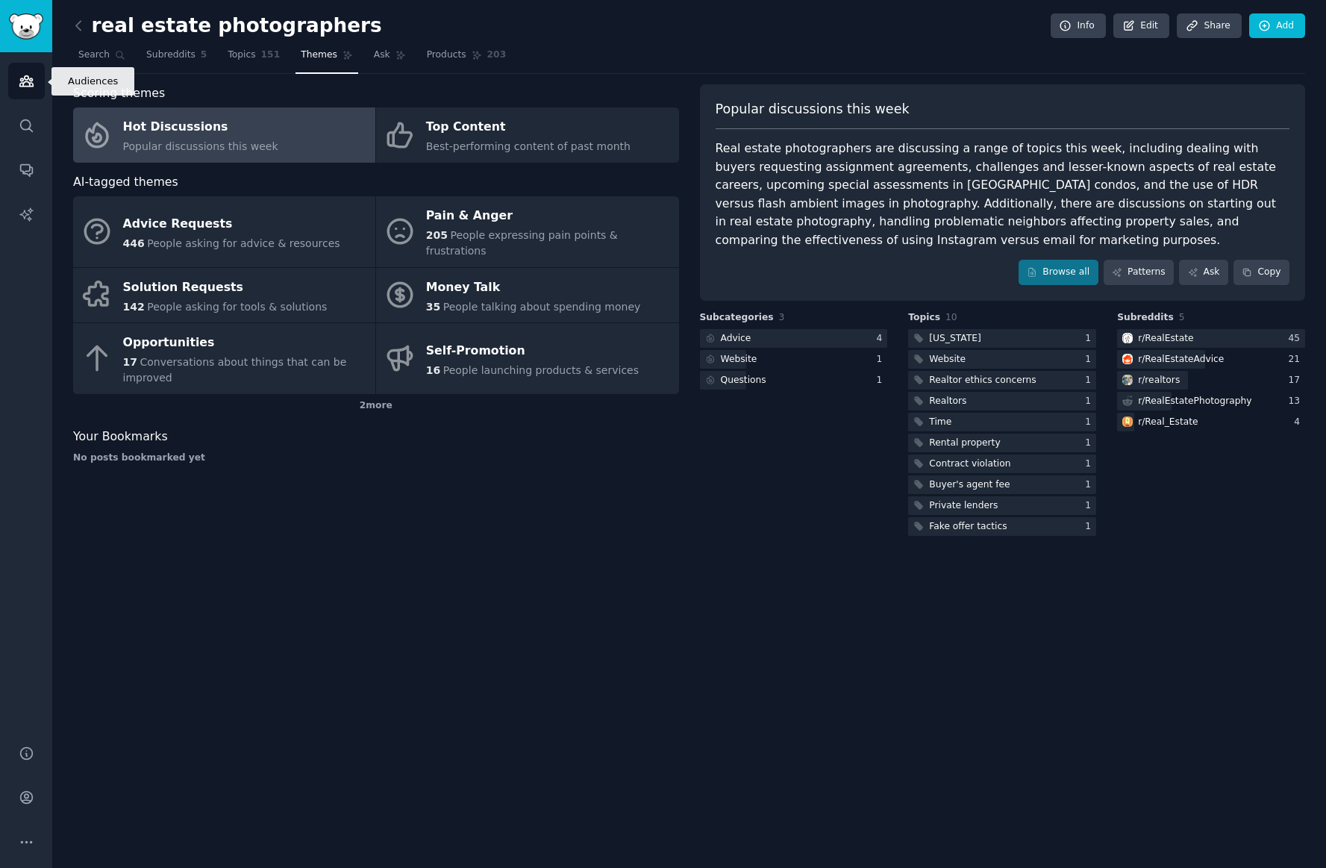
click at [32, 84] on icon "Sidebar" at bounding box center [25, 81] width 13 height 10
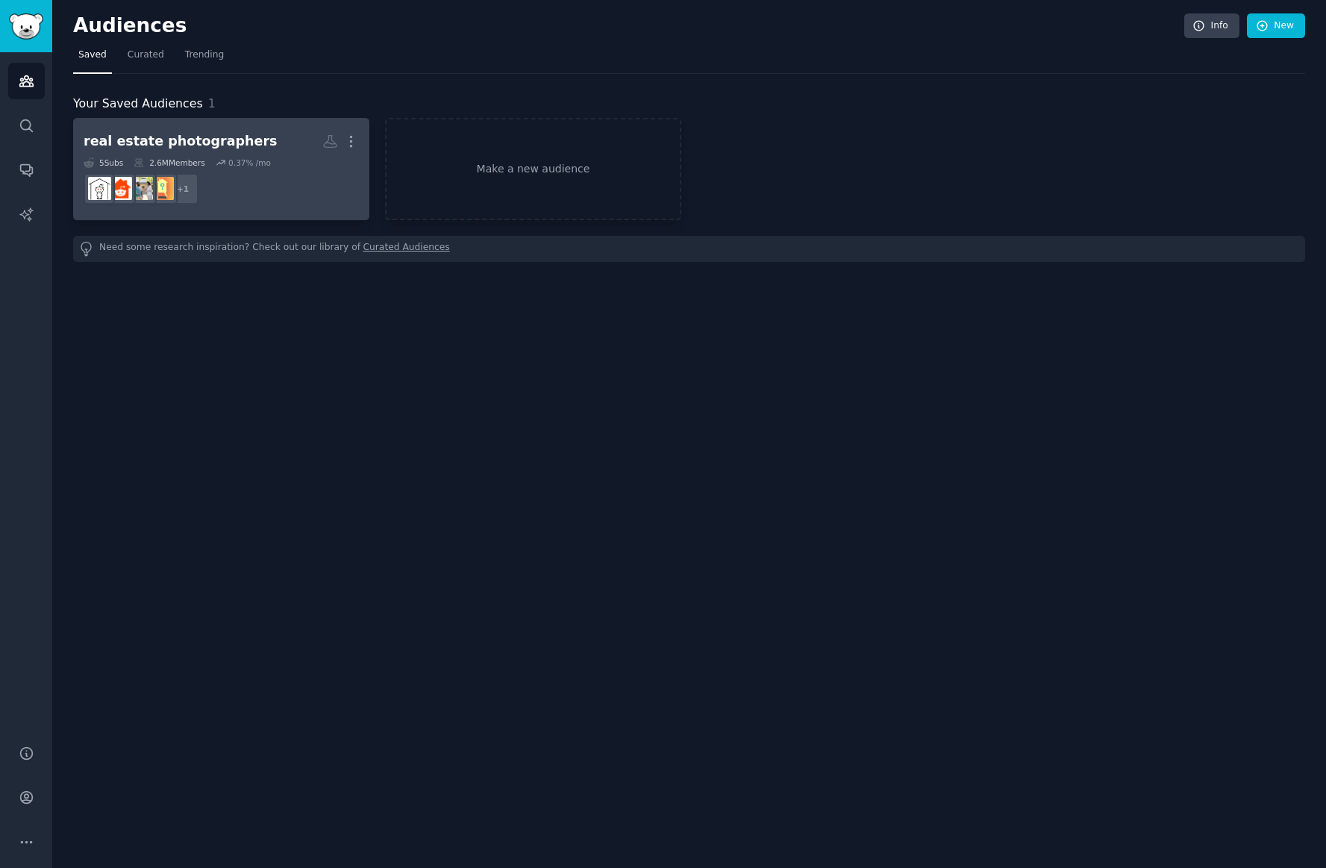
click at [169, 127] on link "real estate photographers More 5 Sub s 2.6M Members 0.37 % /mo + 1" at bounding box center [221, 169] width 296 height 102
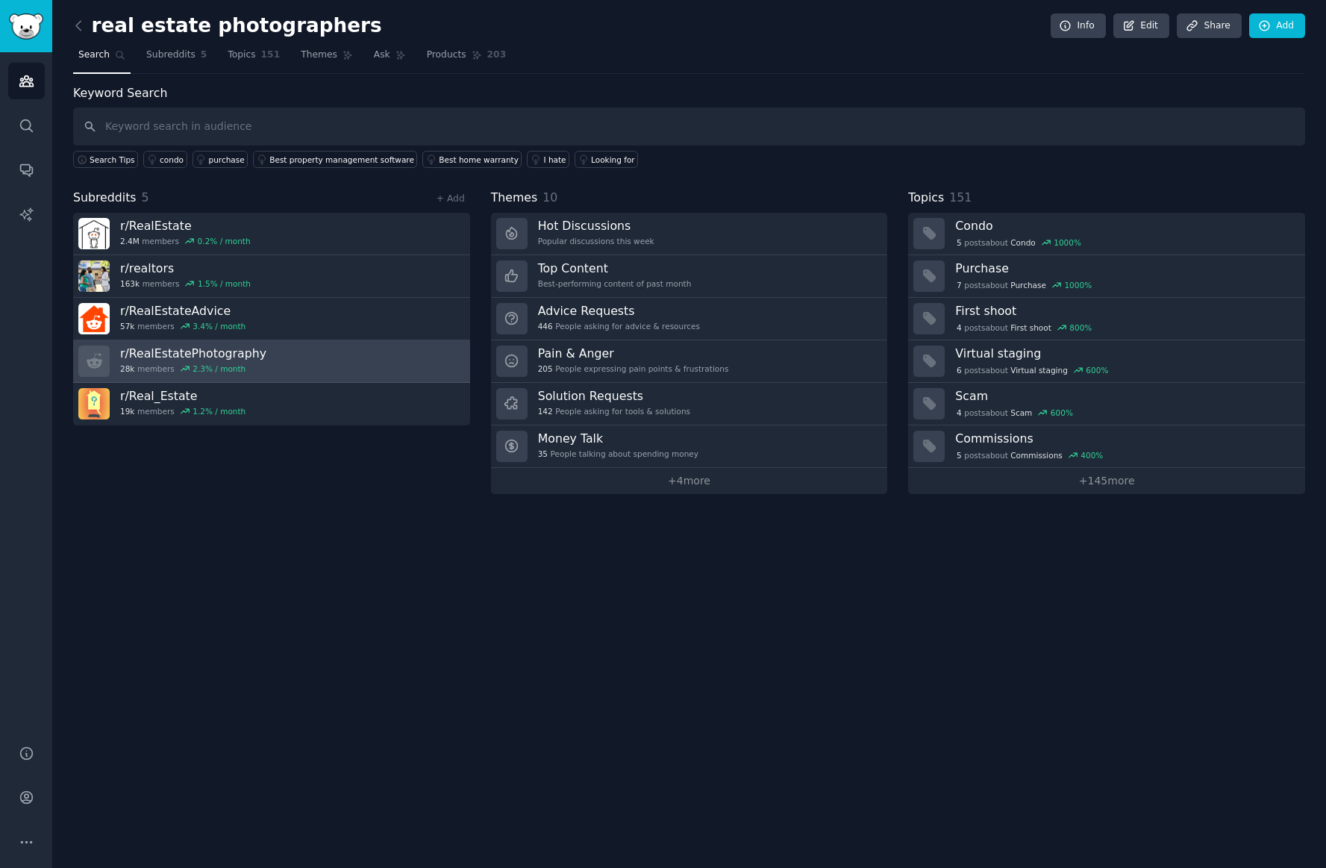
click at [288, 351] on link "r/ RealEstatePhotography 28k members 2.3 % / month" at bounding box center [271, 361] width 397 height 43
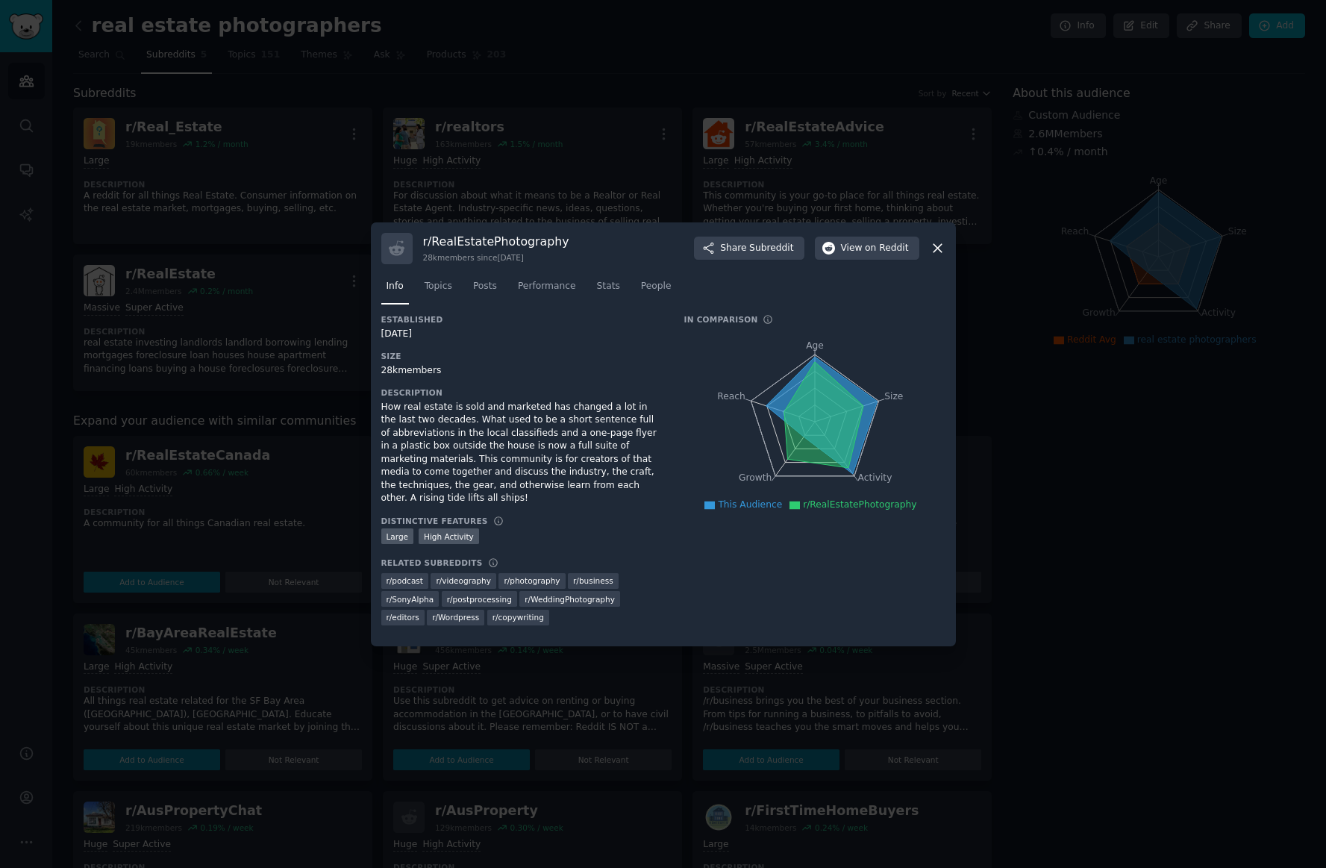
click at [934, 251] on icon at bounding box center [938, 248] width 16 height 16
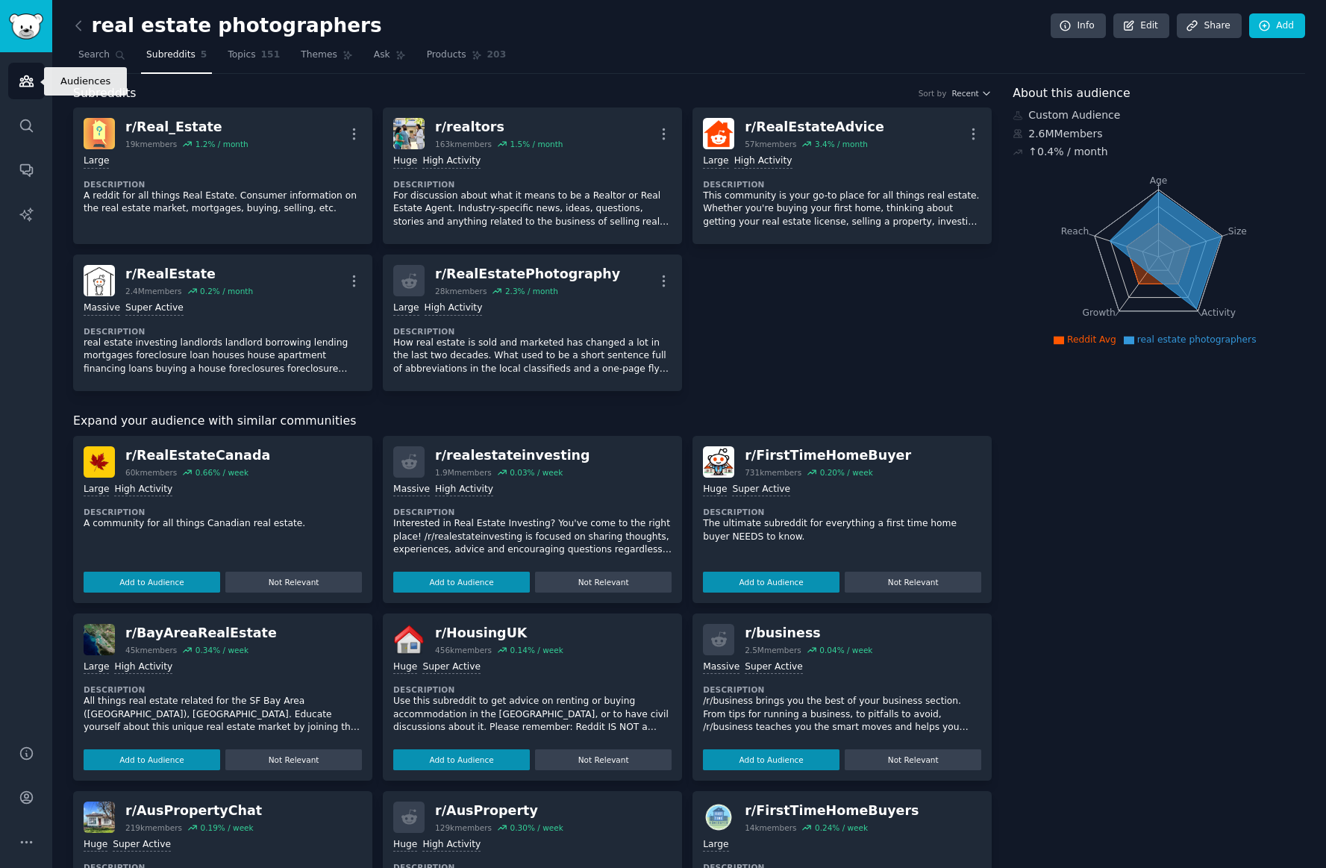
click at [28, 88] on icon "Sidebar" at bounding box center [27, 81] width 16 height 16
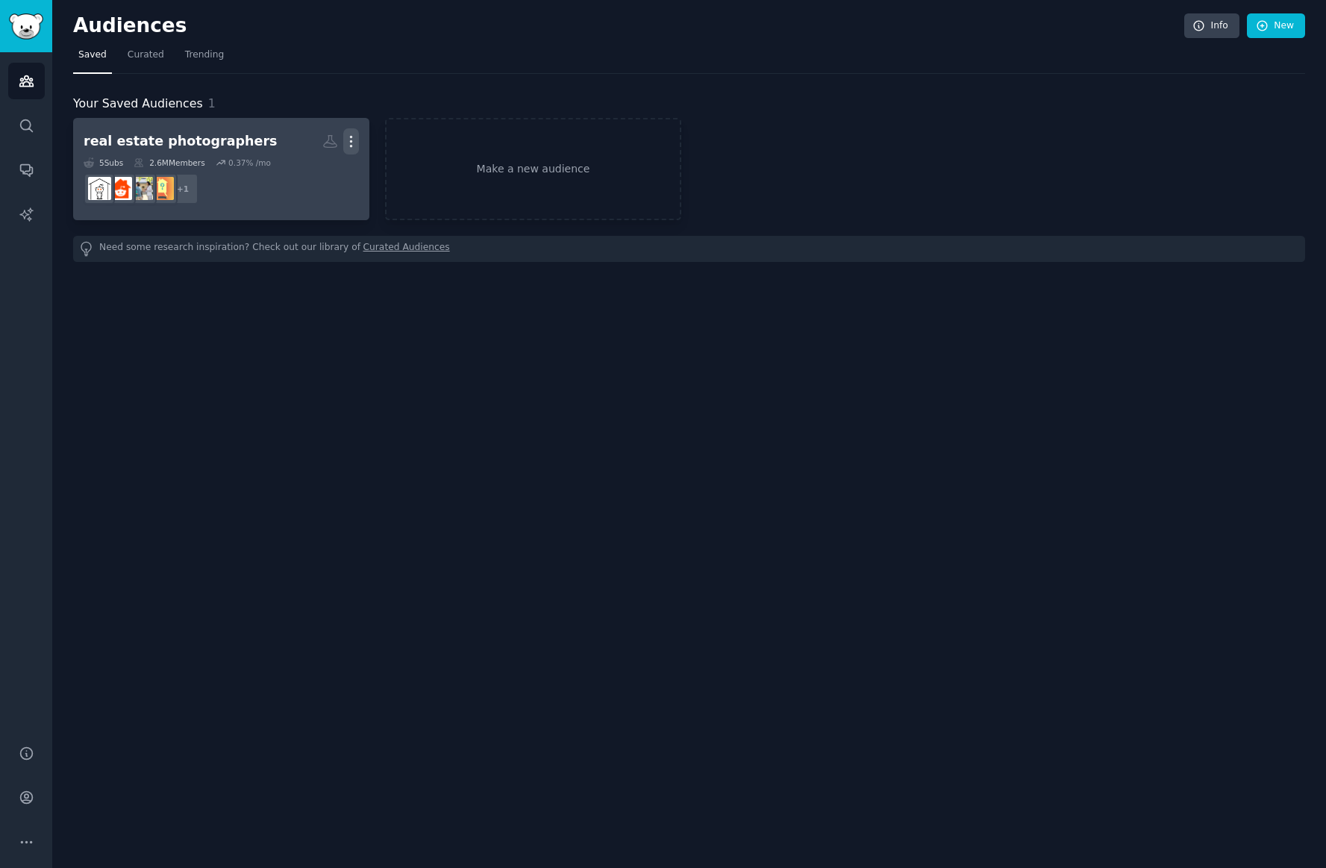
click at [355, 144] on icon "button" at bounding box center [351, 142] width 16 height 16
click at [315, 179] on p "Delete" at bounding box center [310, 173] width 34 height 16
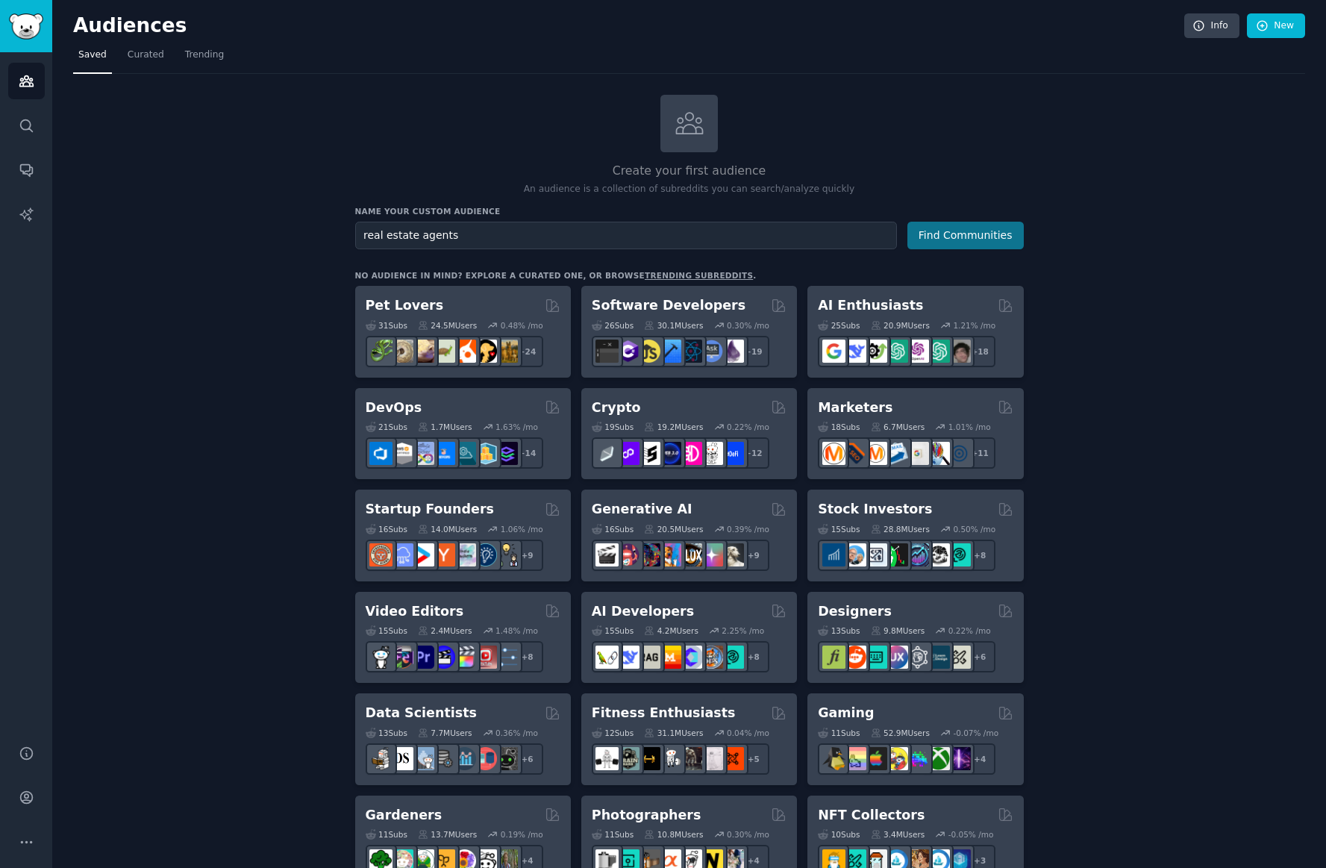
type input "real estate agents"
click at [961, 237] on button "Find Communities" at bounding box center [965, 236] width 116 height 28
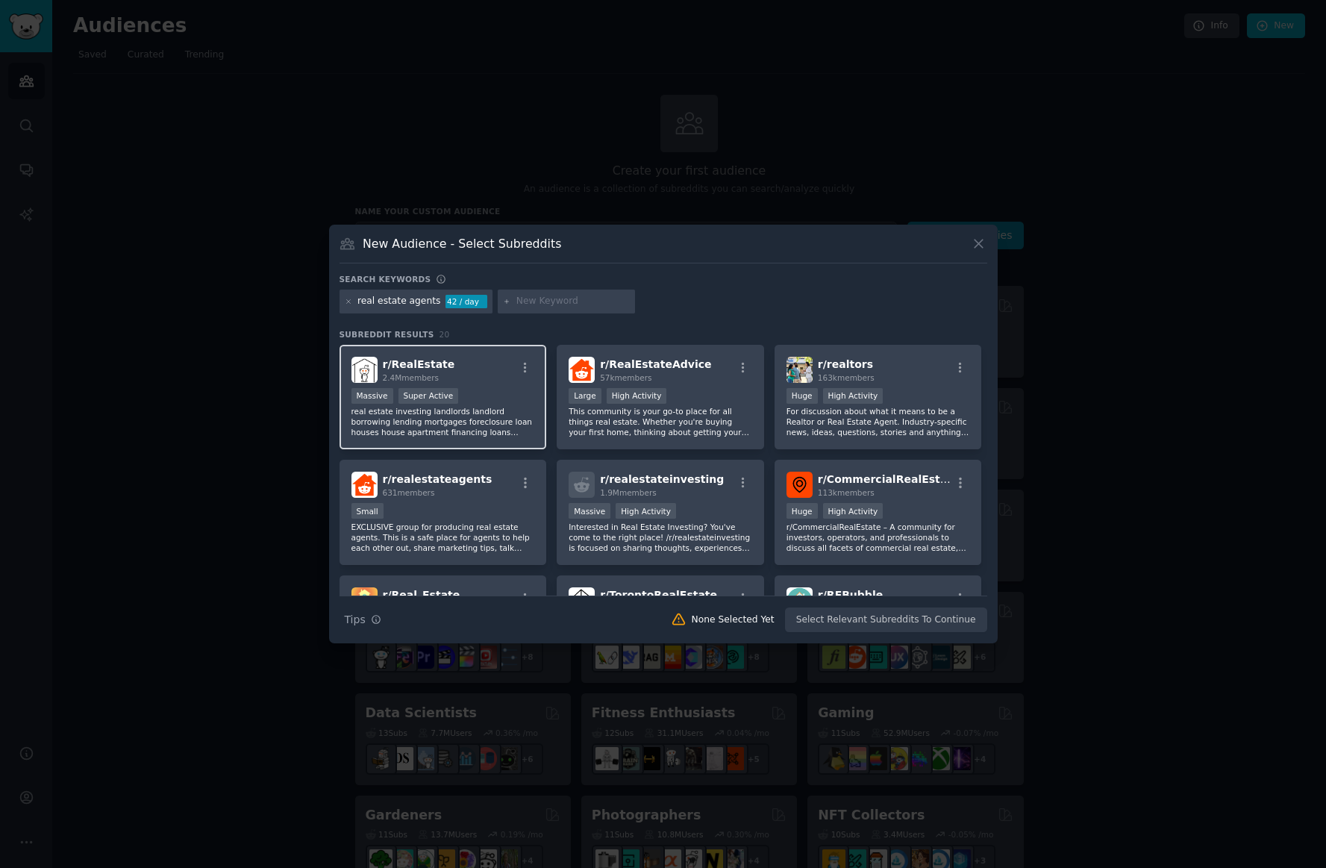
click at [510, 382] on div "r/ RealEstate 2.4M members" at bounding box center [443, 370] width 184 height 26
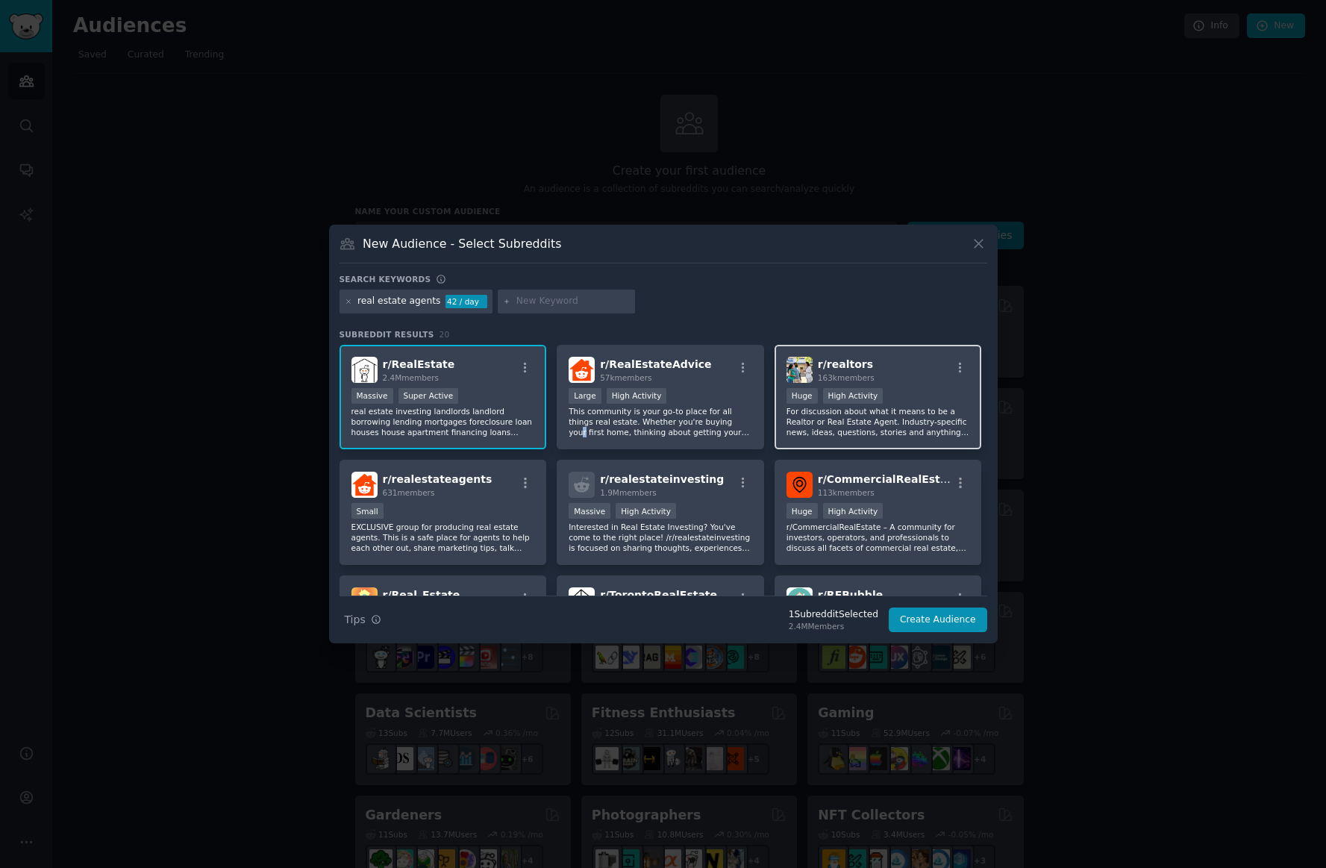
drag, startPoint x: 713, startPoint y: 424, endPoint x: 840, endPoint y: 428, distance: 127.7
click at [734, 423] on p "This community is your go-to place for all things real estate. Whether you're b…" at bounding box center [661, 421] width 184 height 31
click at [859, 427] on p "For discussion about what it means to be a Realtor or Real Estate Agent. Indust…" at bounding box center [879, 421] width 184 height 31
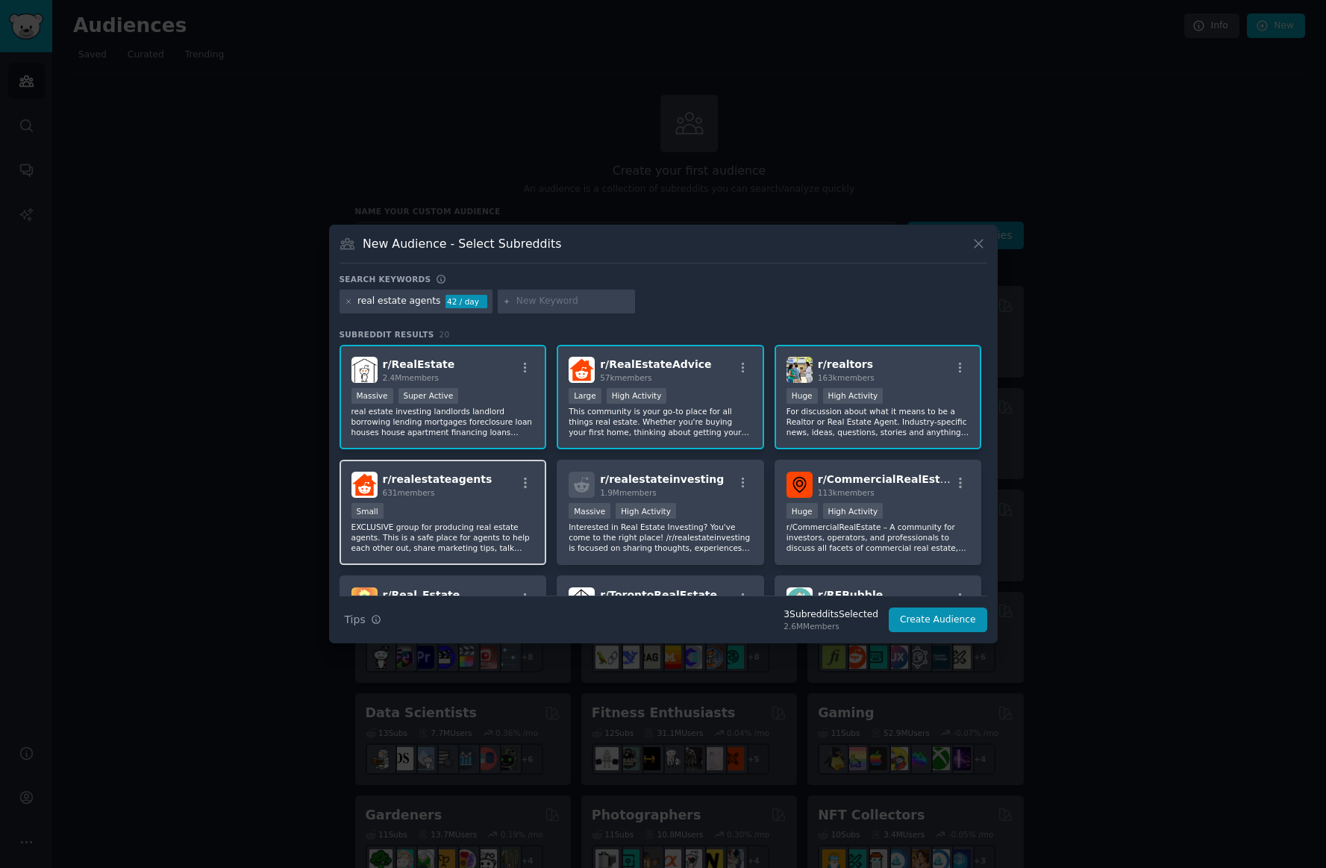
click at [493, 535] on p "EXCLUSIVE group for producing real estate agents. This is a safe place for agen…" at bounding box center [443, 537] width 184 height 31
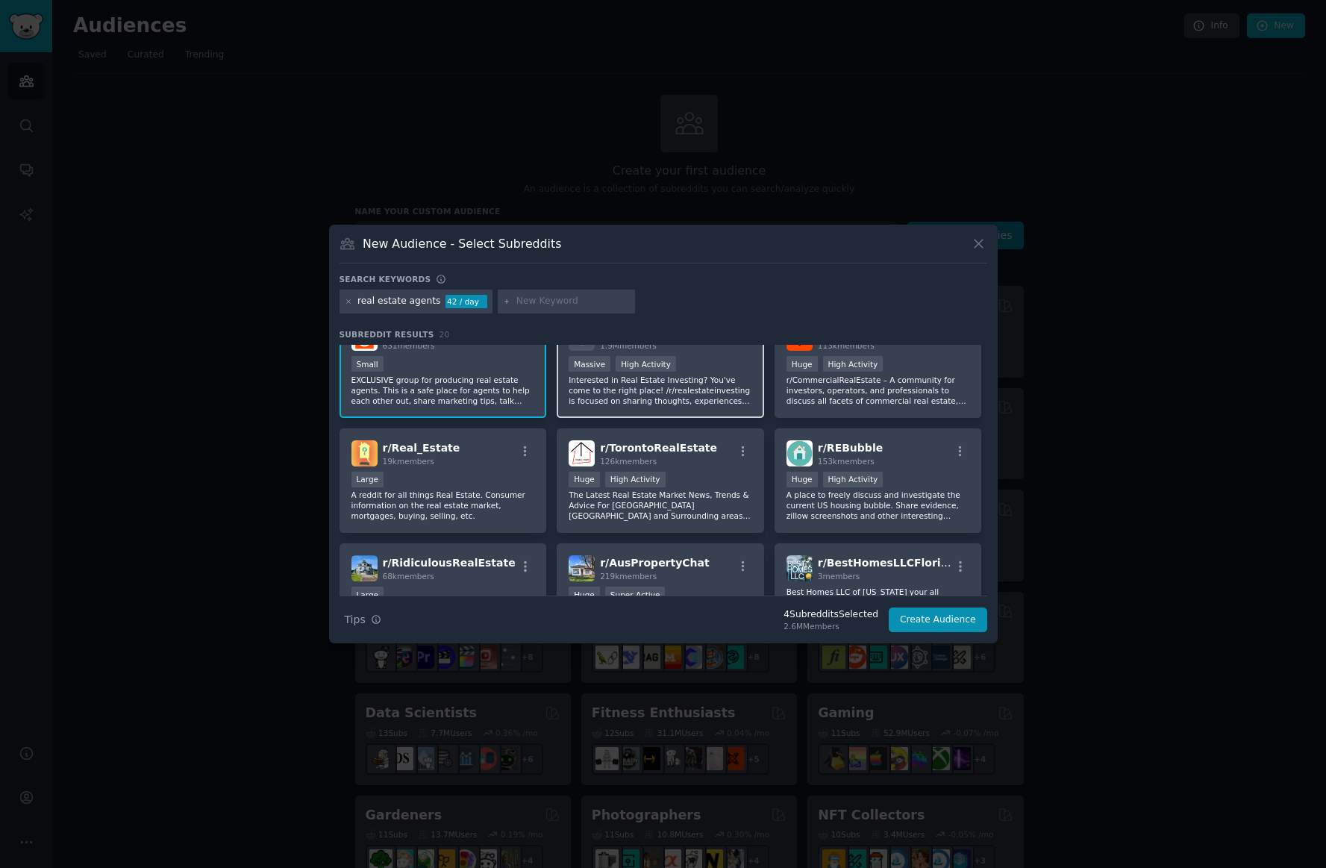
scroll to position [148, 0]
click at [446, 490] on p "A reddit for all things Real Estate. Consumer information on the real estate ma…" at bounding box center [443, 503] width 184 height 31
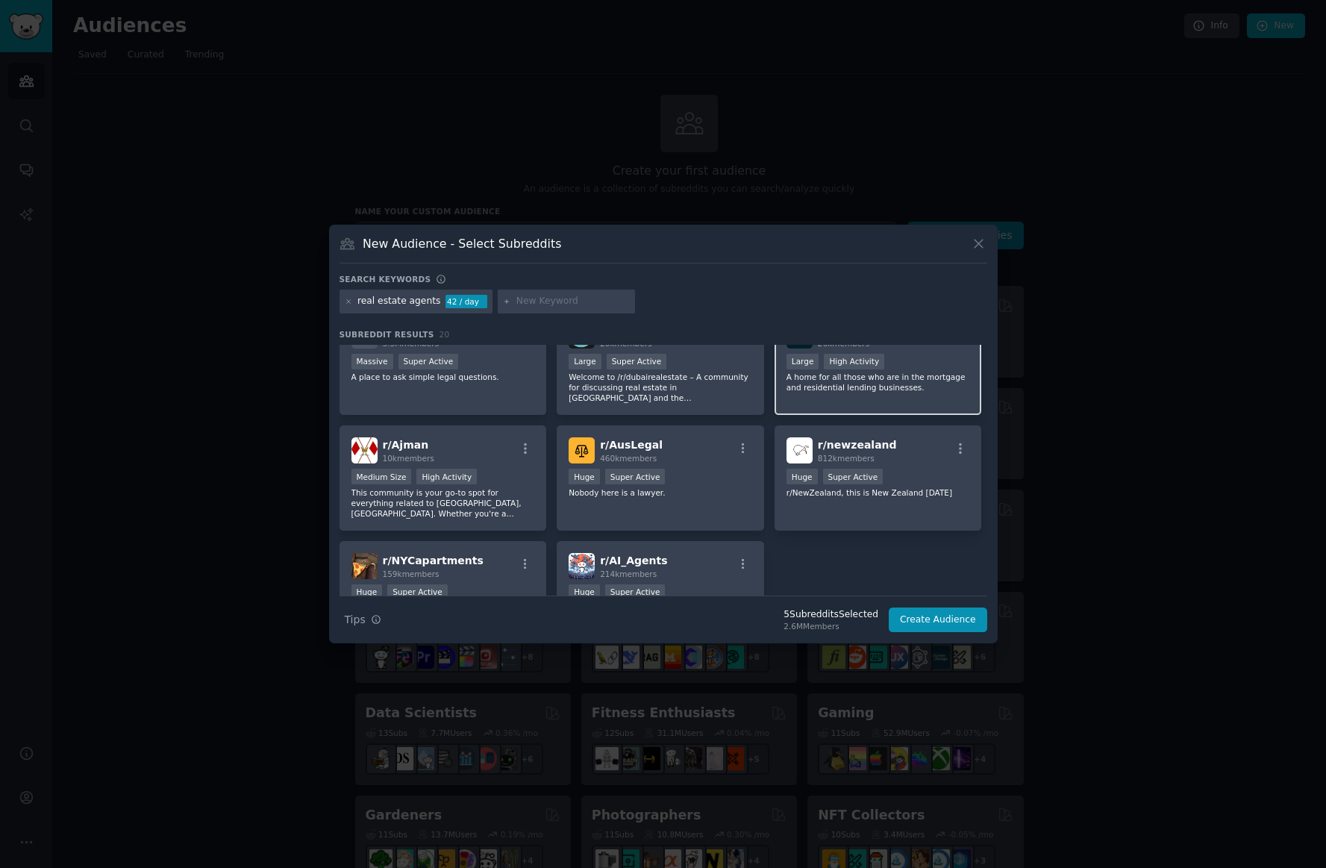
scroll to position [497, 0]
click at [968, 625] on button "Create Audience" at bounding box center [938, 619] width 98 height 25
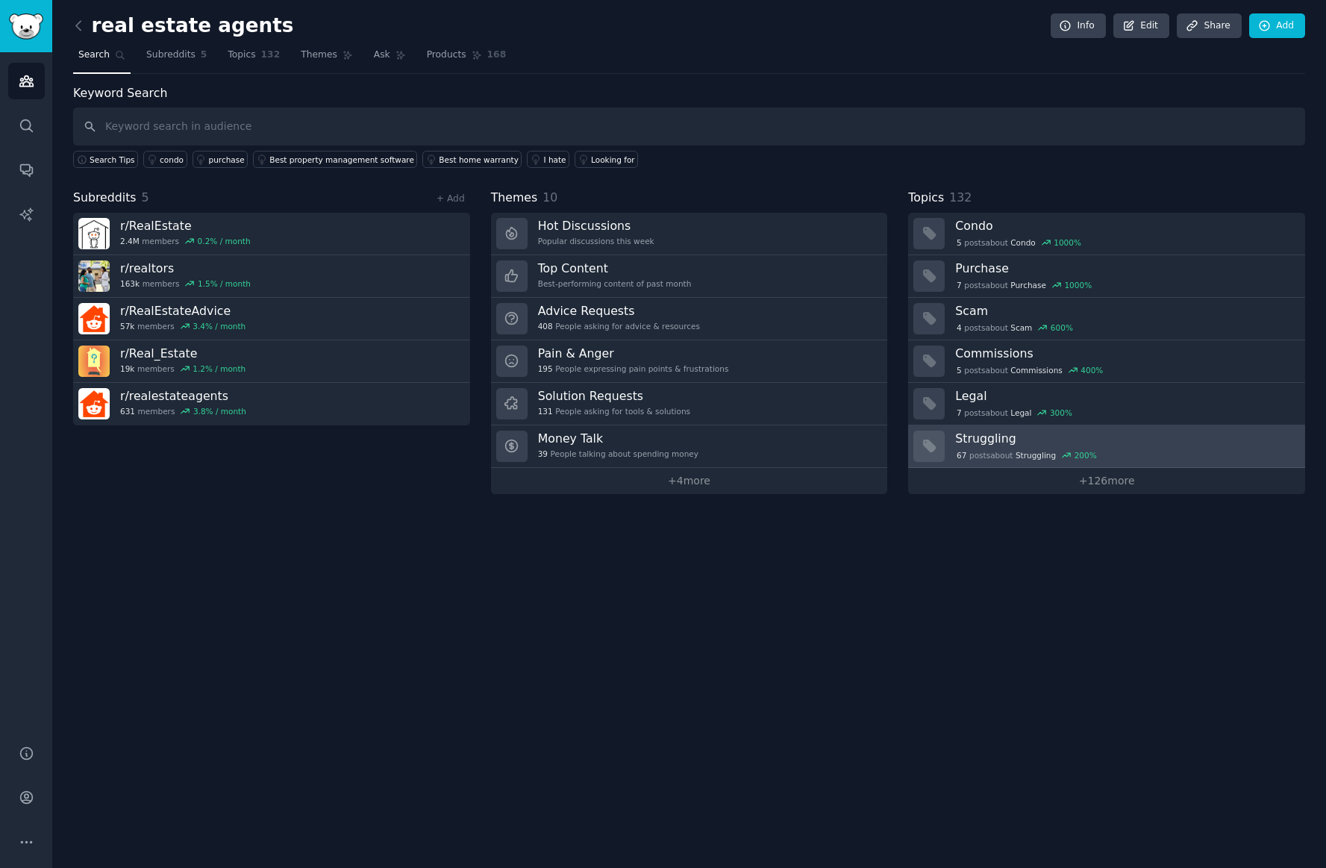
click at [1095, 455] on div "67 post s about Struggling 200 %" at bounding box center [1026, 454] width 143 height 13
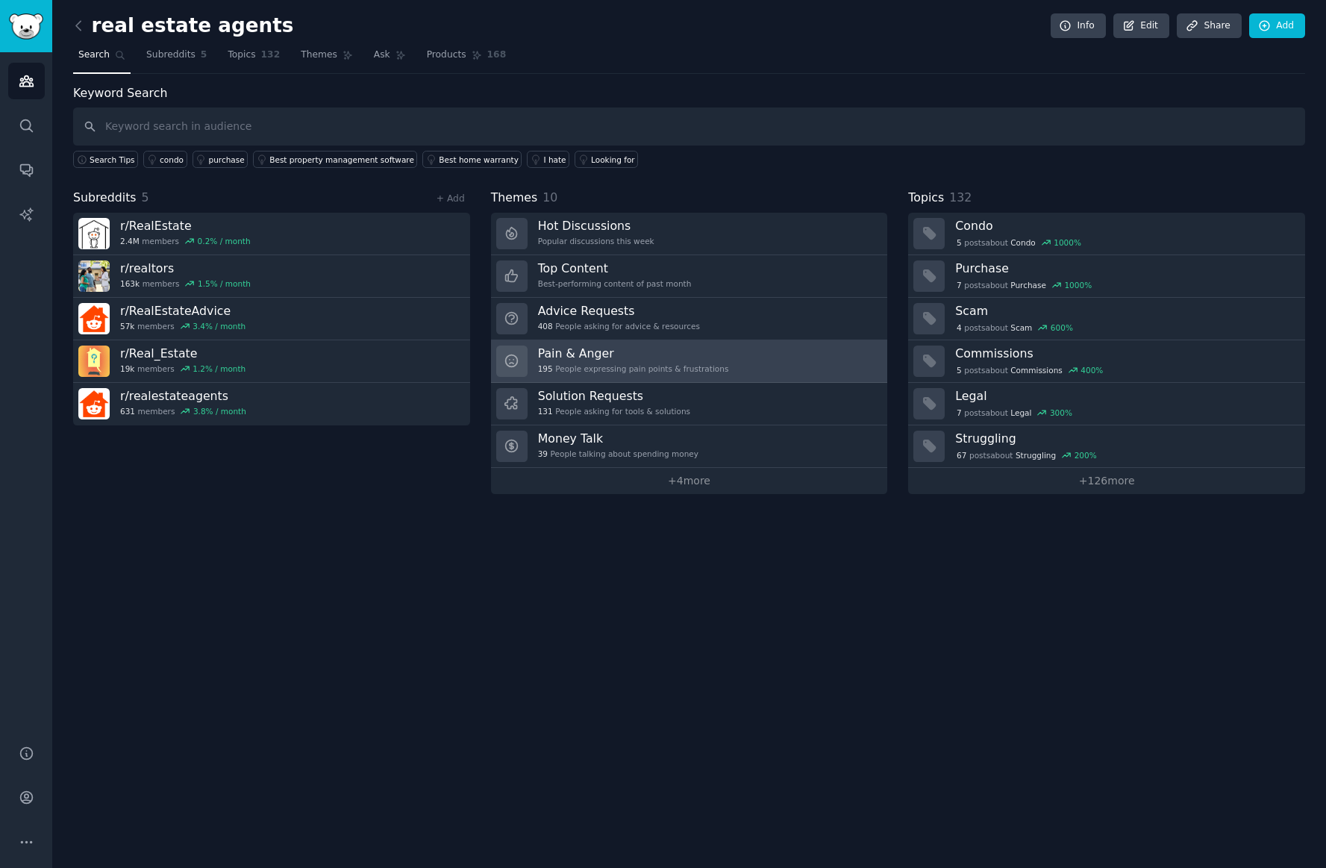
click at [576, 356] on h3 "Pain & Anger" at bounding box center [633, 353] width 191 height 16
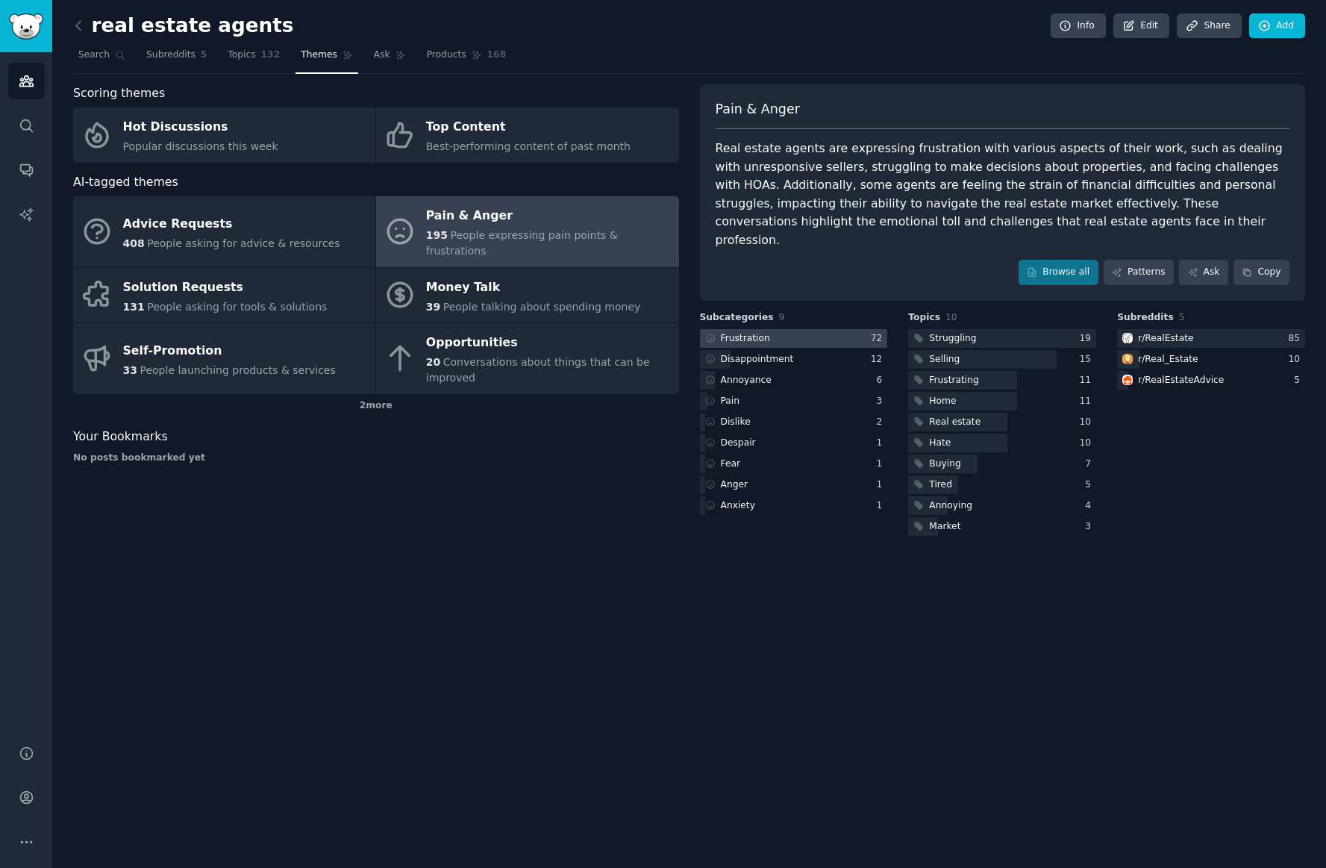
click at [789, 329] on div at bounding box center [794, 338] width 188 height 19
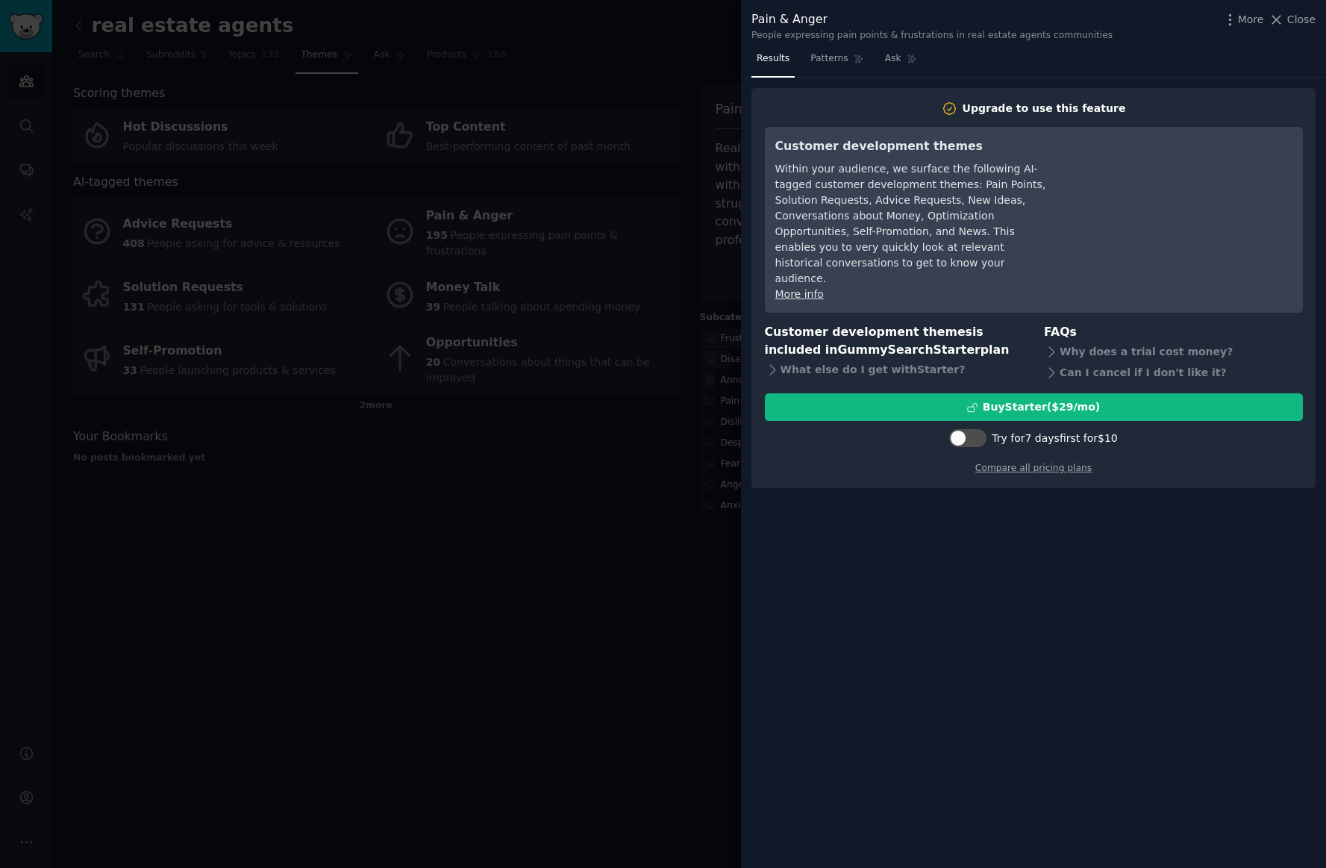
click at [438, 464] on div at bounding box center [663, 434] width 1326 height 868
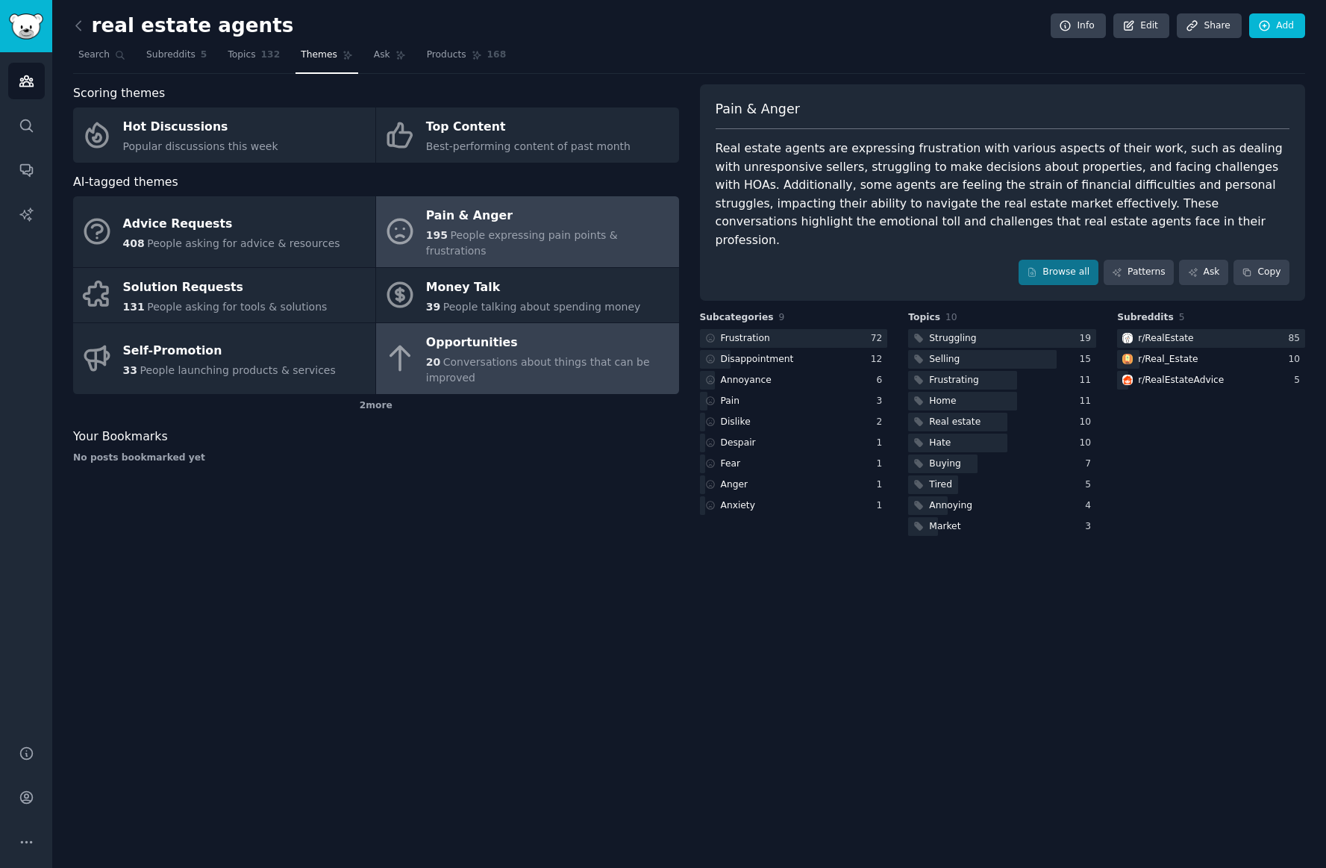
click at [469, 356] on span "Conversations about things that can be improved" at bounding box center [538, 370] width 224 height 28
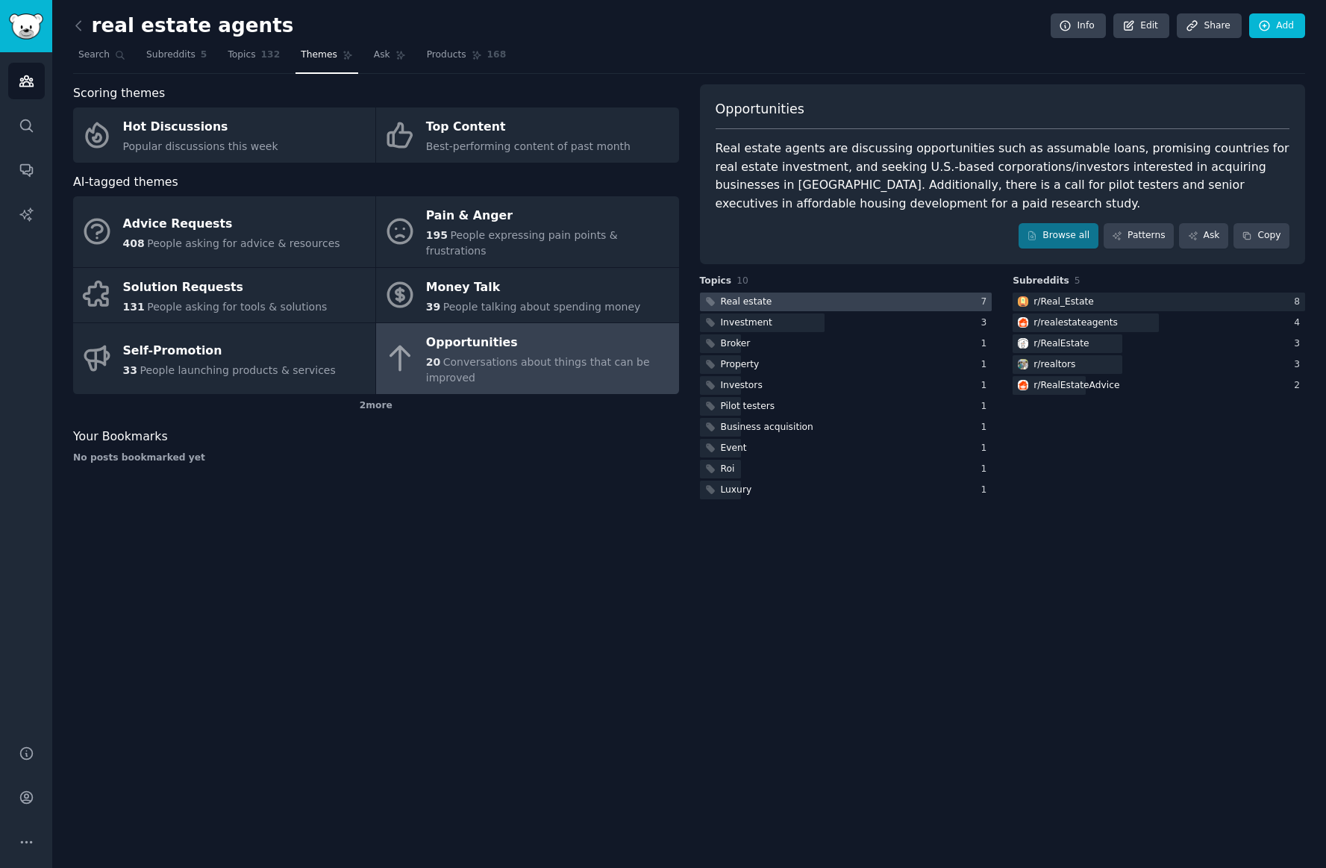
click at [822, 298] on div at bounding box center [846, 302] width 293 height 19
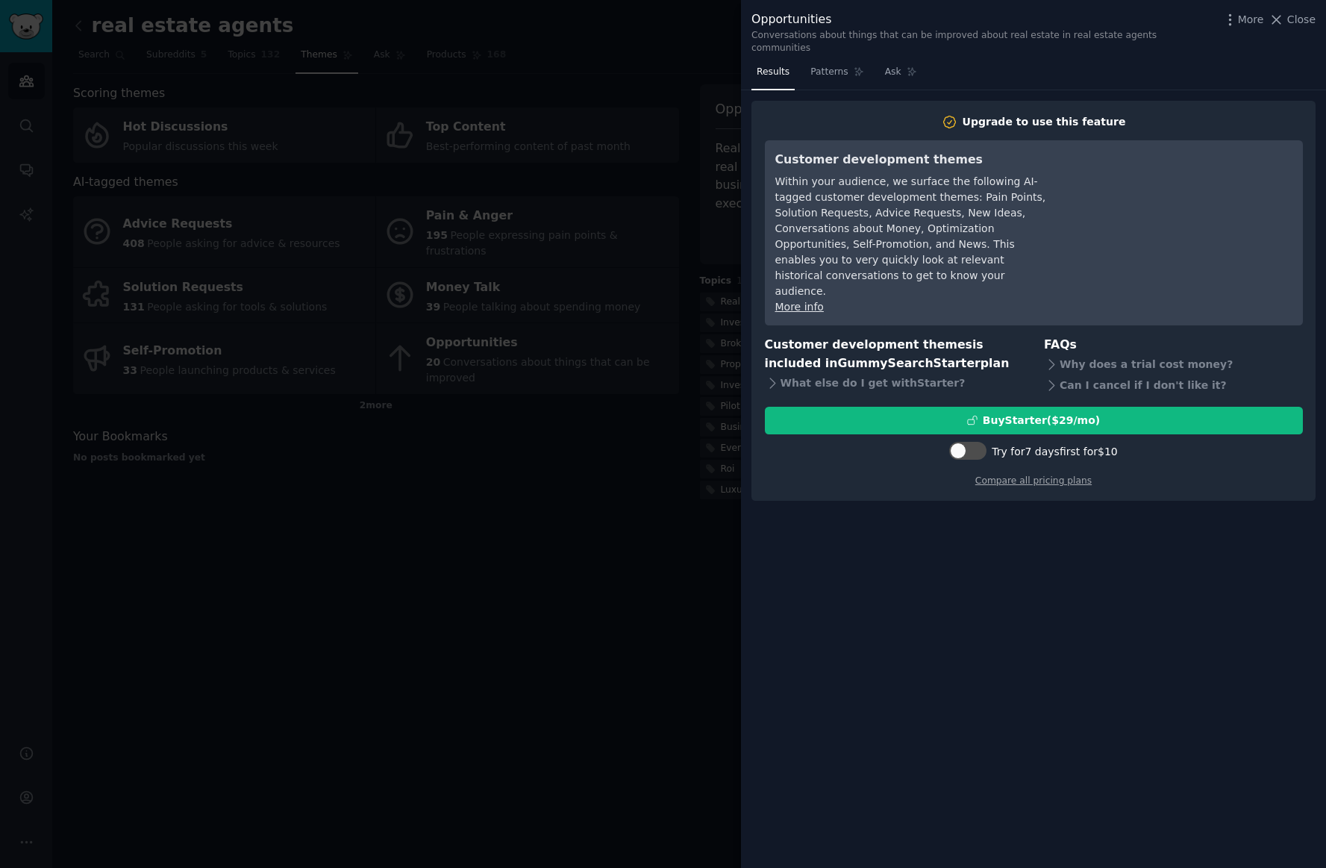
click at [407, 457] on div at bounding box center [663, 434] width 1326 height 868
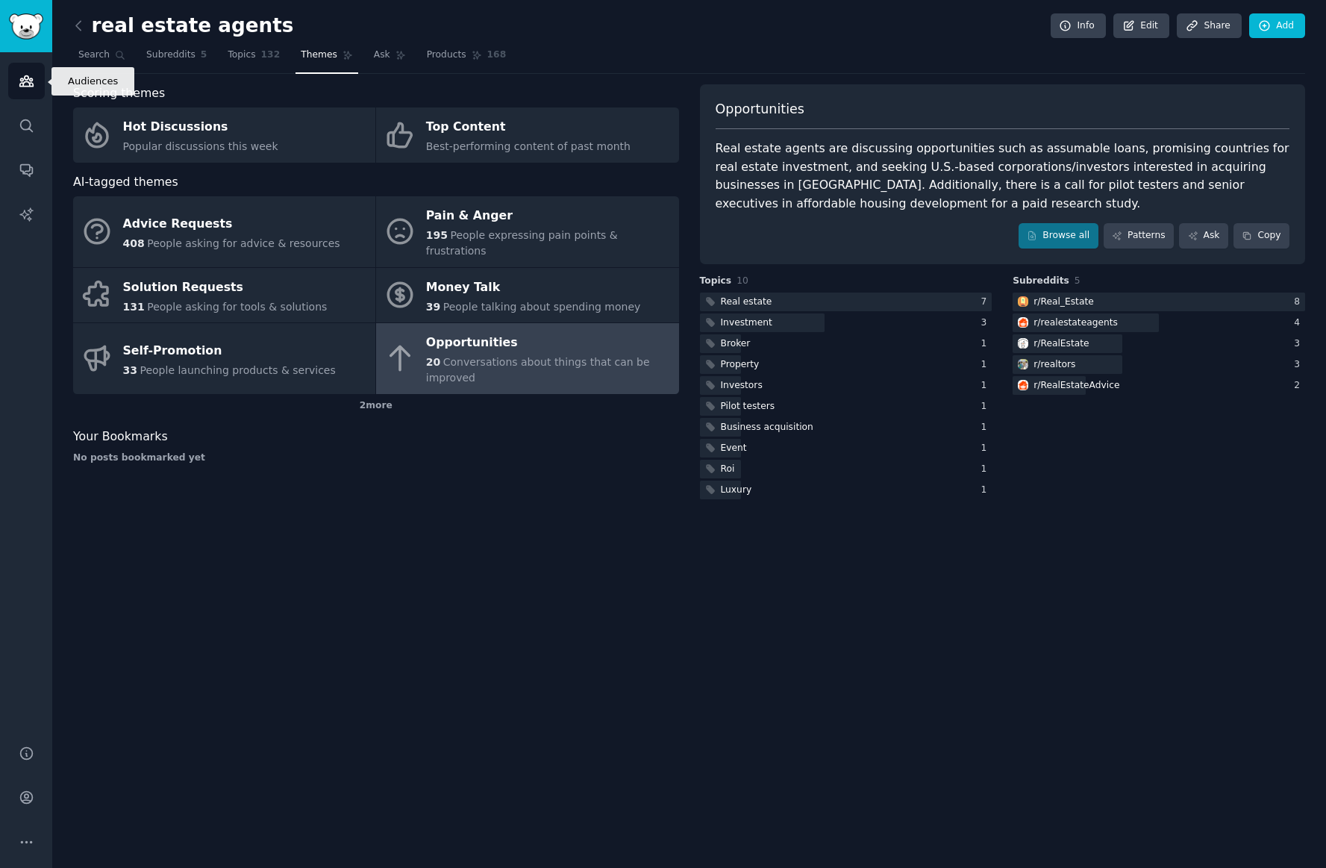
click at [29, 81] on icon "Sidebar" at bounding box center [25, 81] width 13 height 10
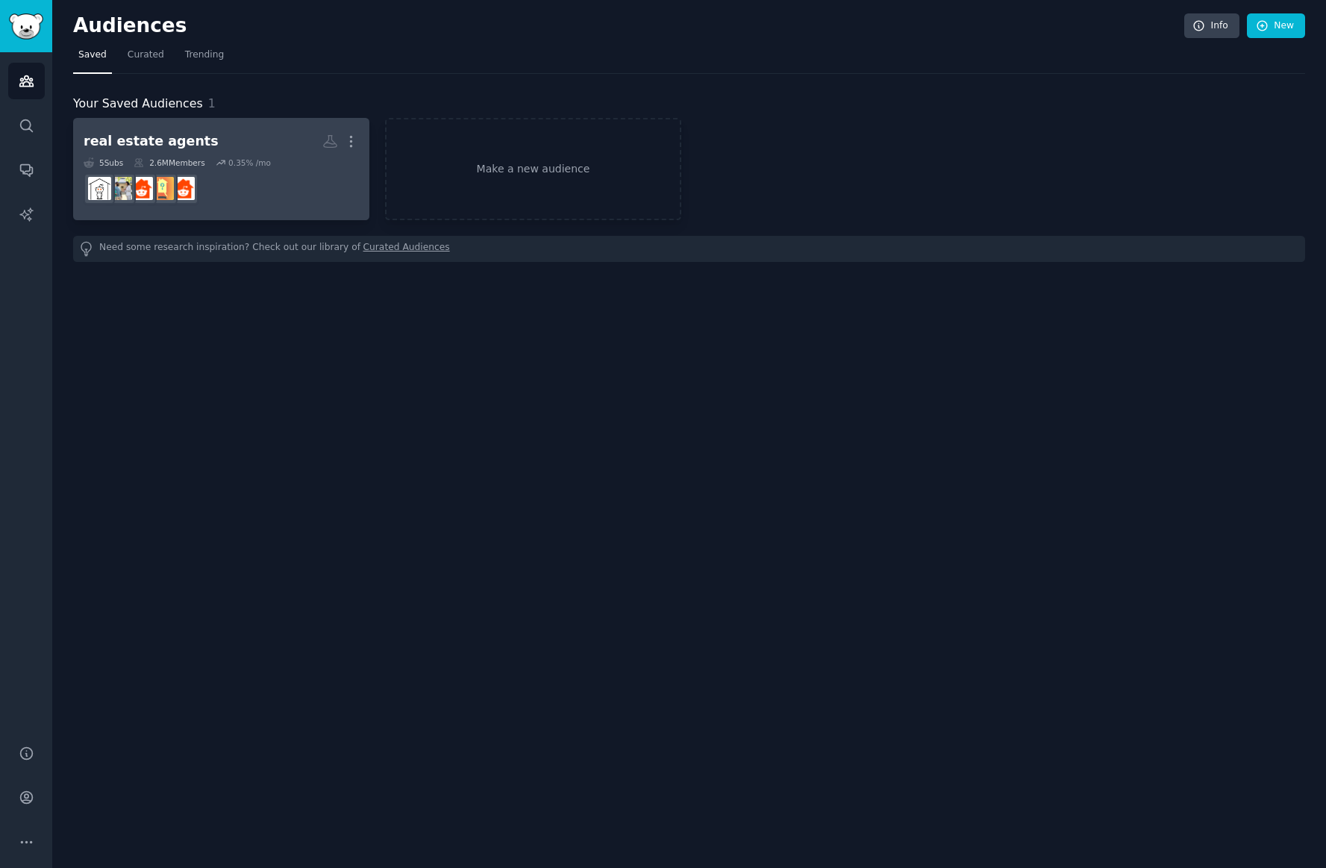
click at [225, 142] on h2 "real estate agents More" at bounding box center [221, 141] width 275 height 26
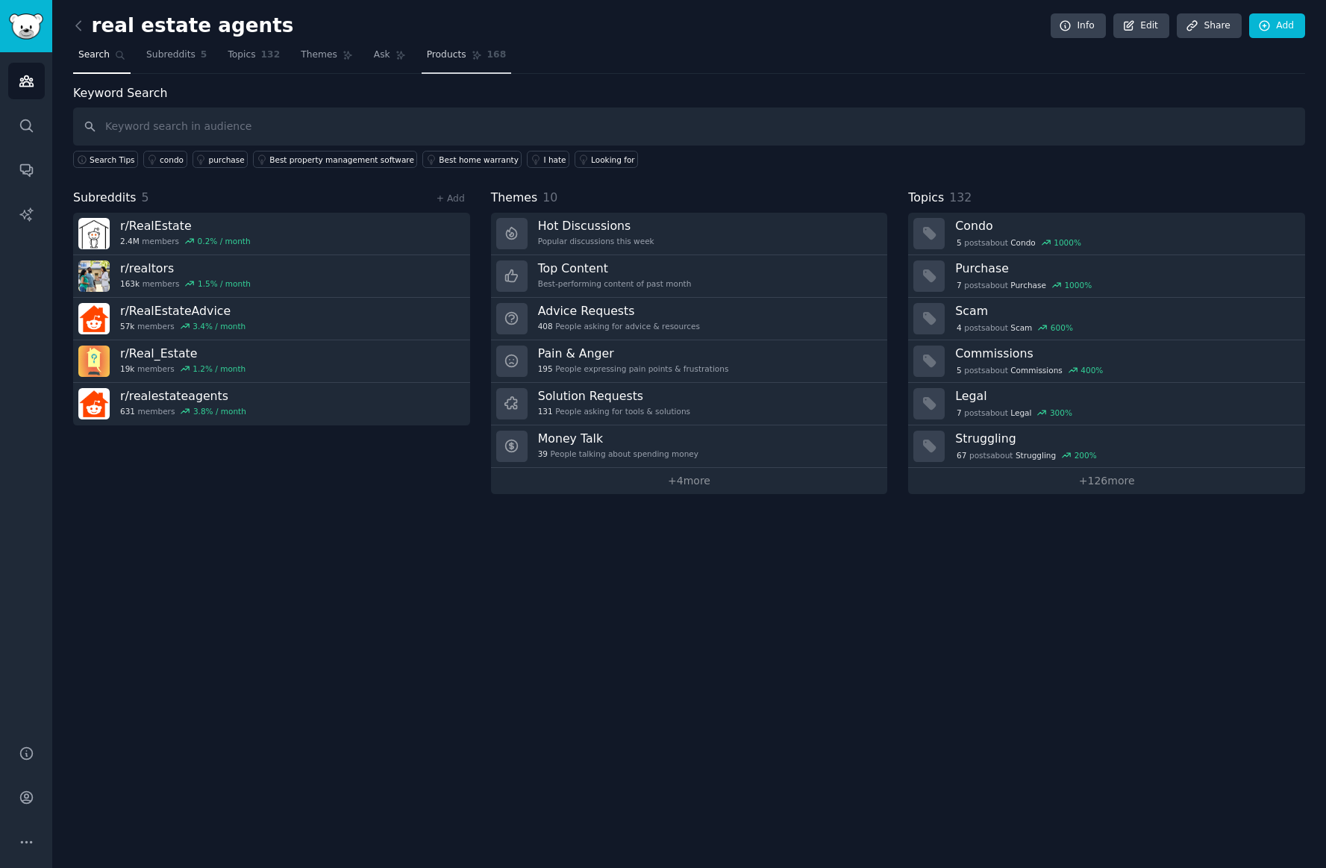
click at [451, 54] on span "Products" at bounding box center [447, 55] width 40 height 13
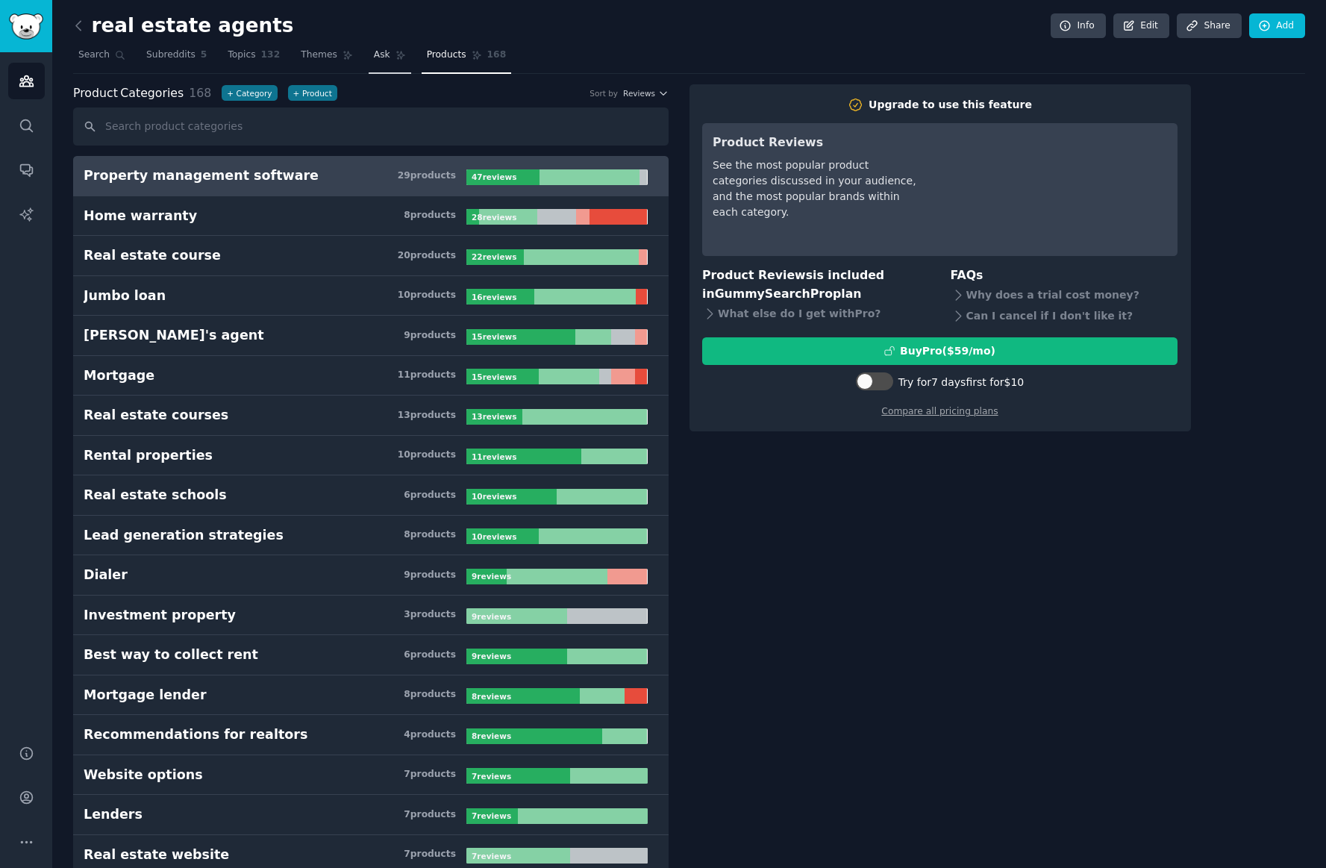
click at [388, 53] on link "Ask" at bounding box center [390, 58] width 43 height 31
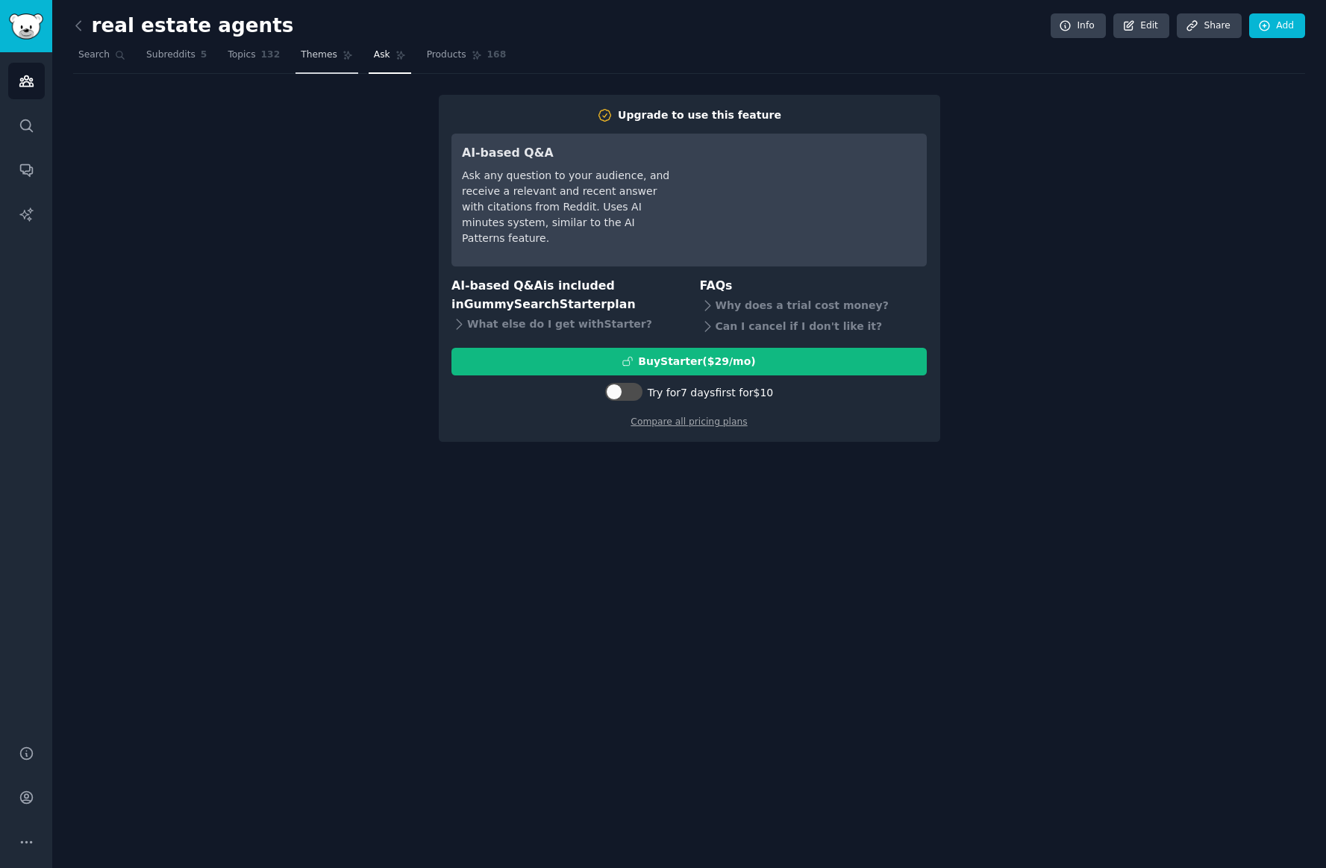
click at [317, 50] on span "Themes" at bounding box center [319, 55] width 37 height 13
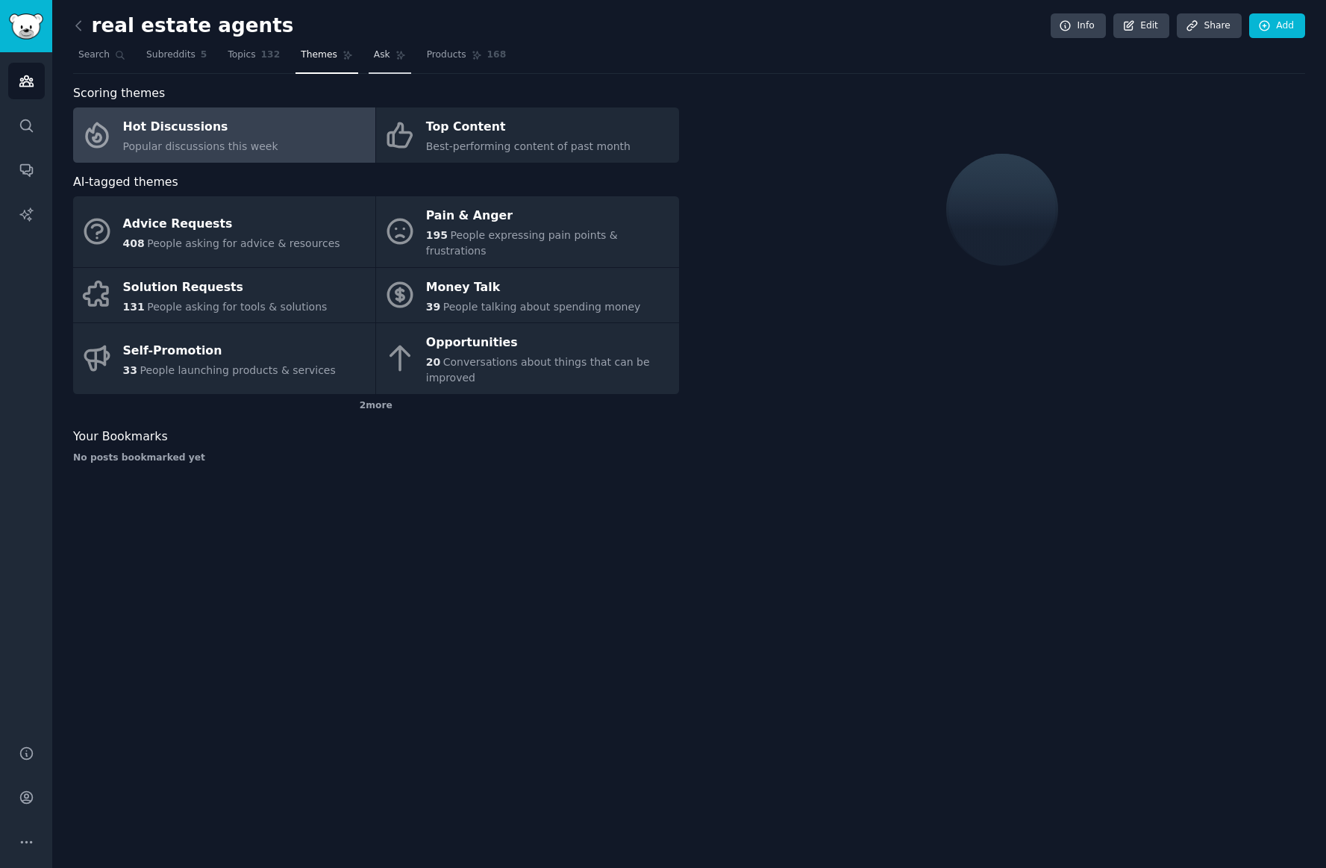
drag, startPoint x: 391, startPoint y: 45, endPoint x: 368, endPoint y: 50, distance: 23.7
click at [390, 45] on link "Ask" at bounding box center [390, 58] width 43 height 31
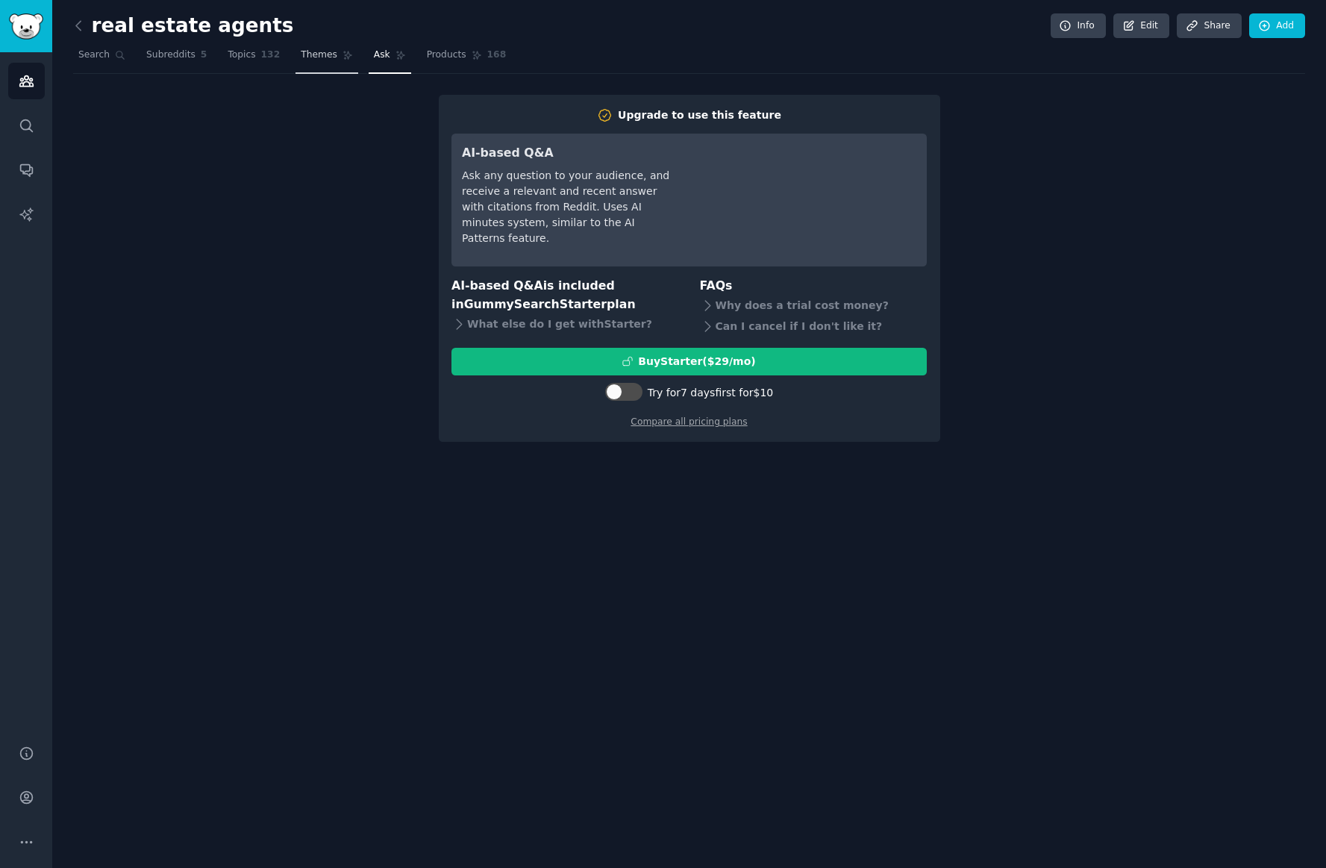
click at [314, 53] on span "Themes" at bounding box center [319, 55] width 37 height 13
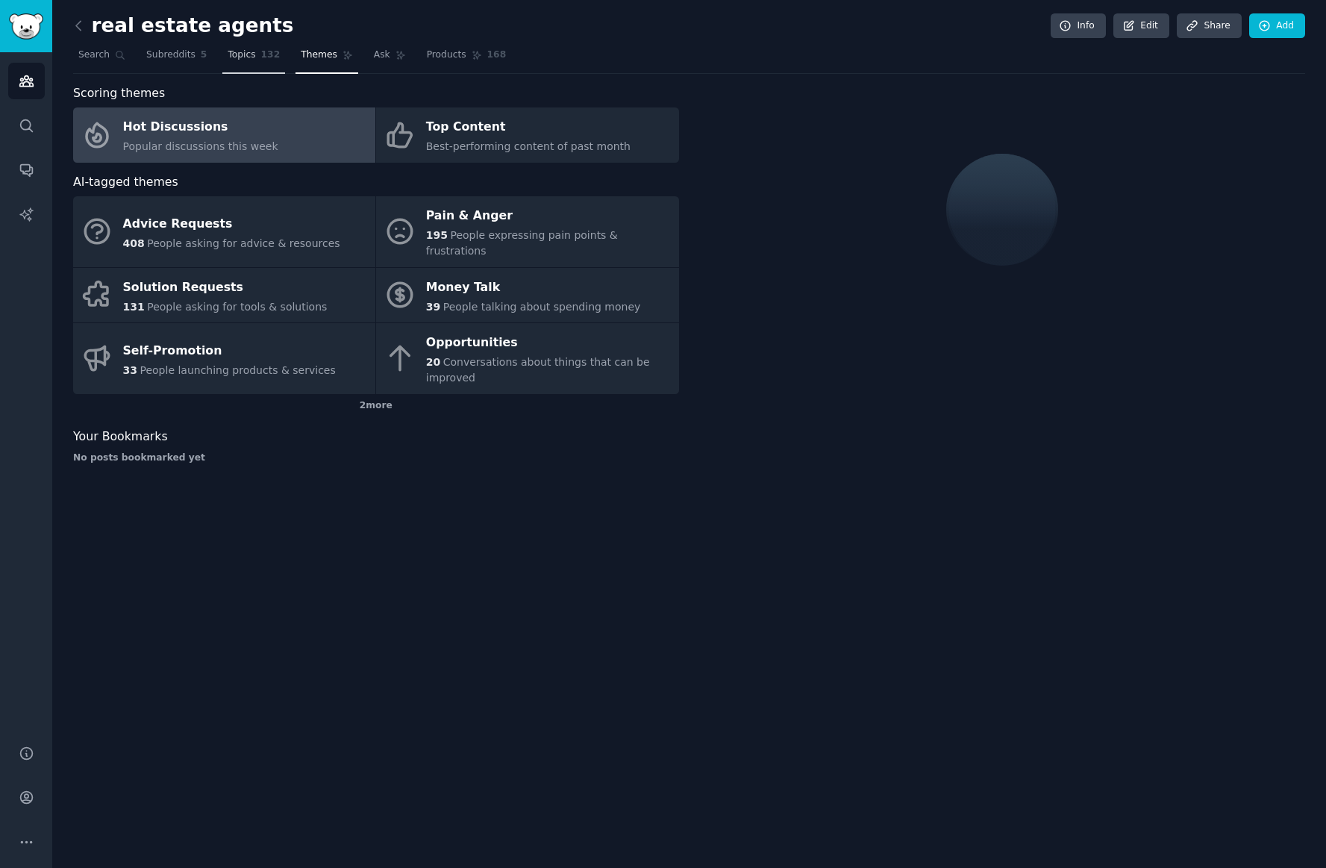
click at [248, 59] on span "Topics" at bounding box center [242, 55] width 28 height 13
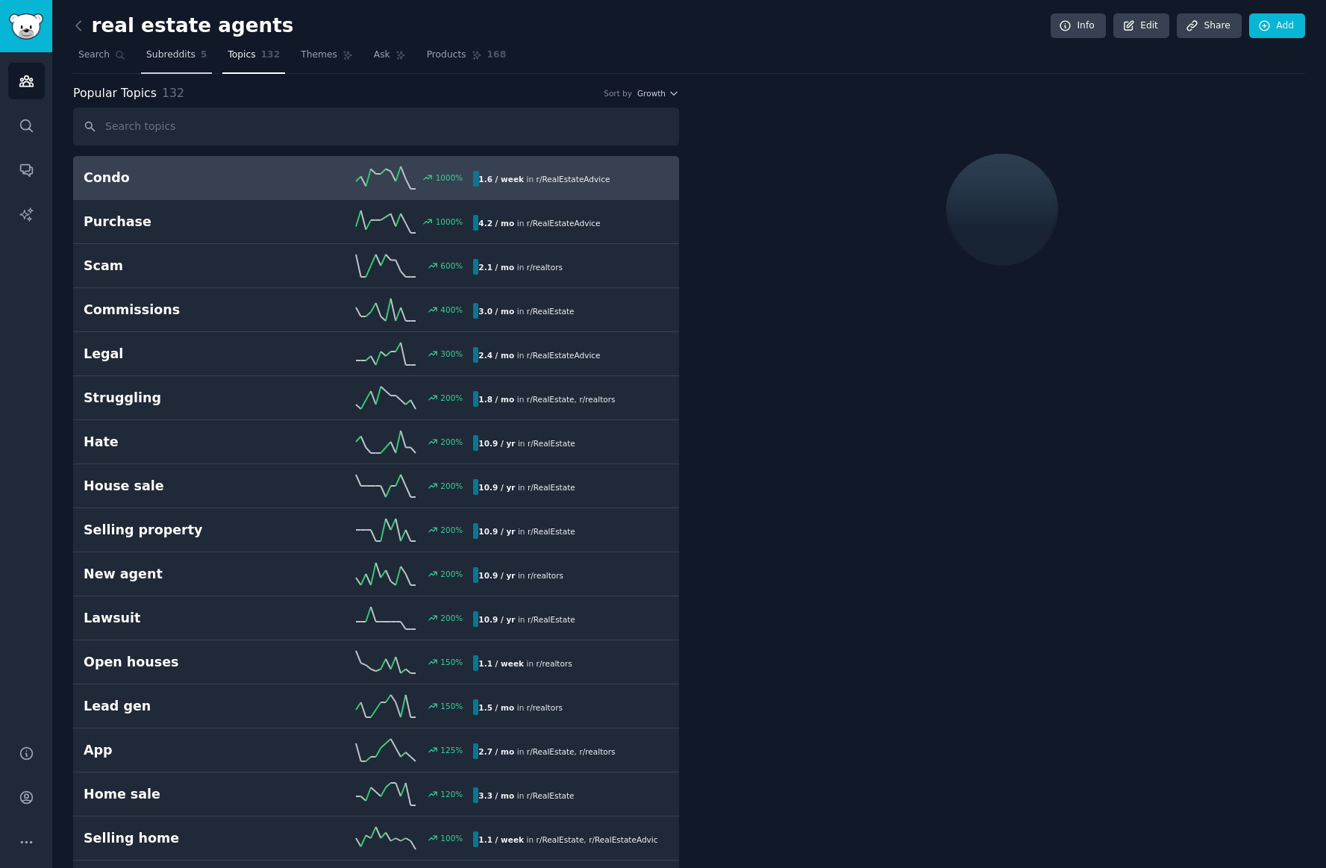
click at [173, 57] on span "Subreddits" at bounding box center [170, 55] width 49 height 13
